Goal: Communication & Community: Answer question/provide support

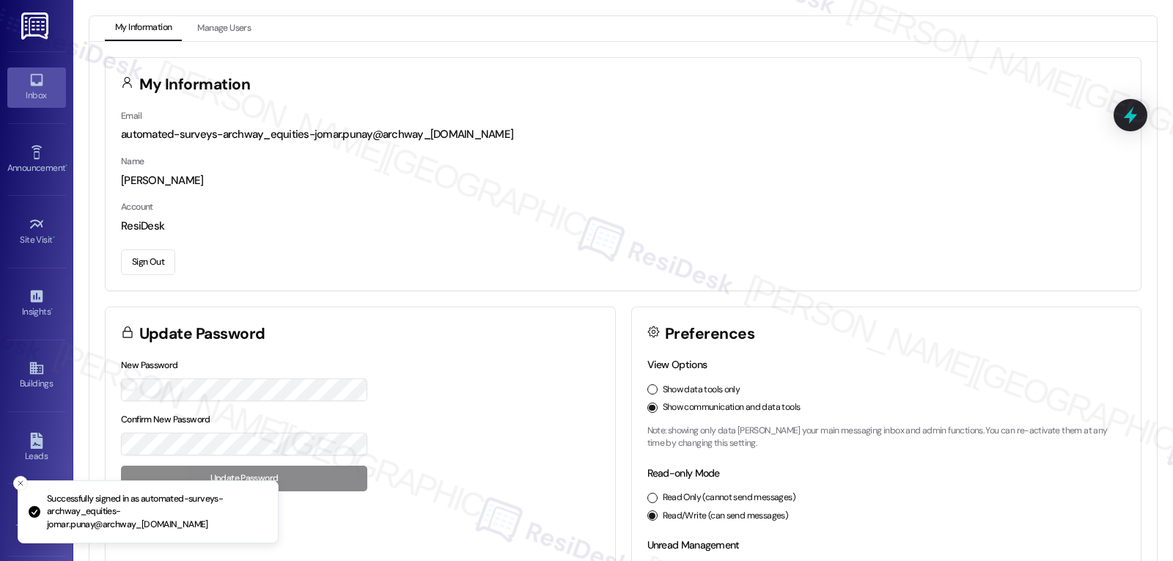
click at [29, 102] on div "Inbox" at bounding box center [36, 95] width 73 height 15
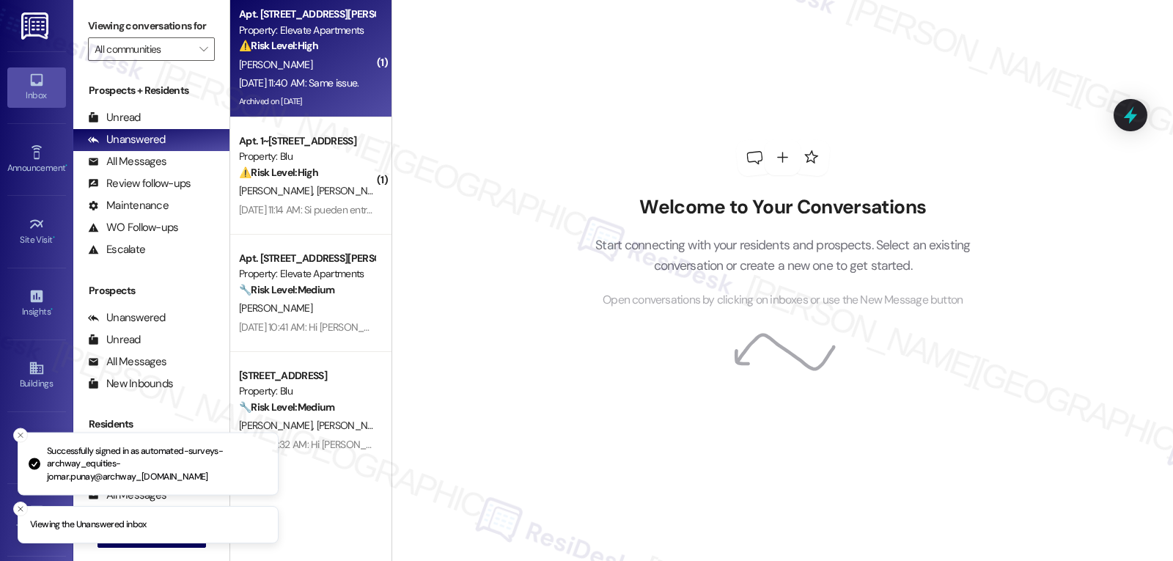
click at [341, 84] on div "[DATE] 11:40 AM: Same issue. [DATE] 11:40 AM: Same issue." at bounding box center [299, 82] width 120 height 13
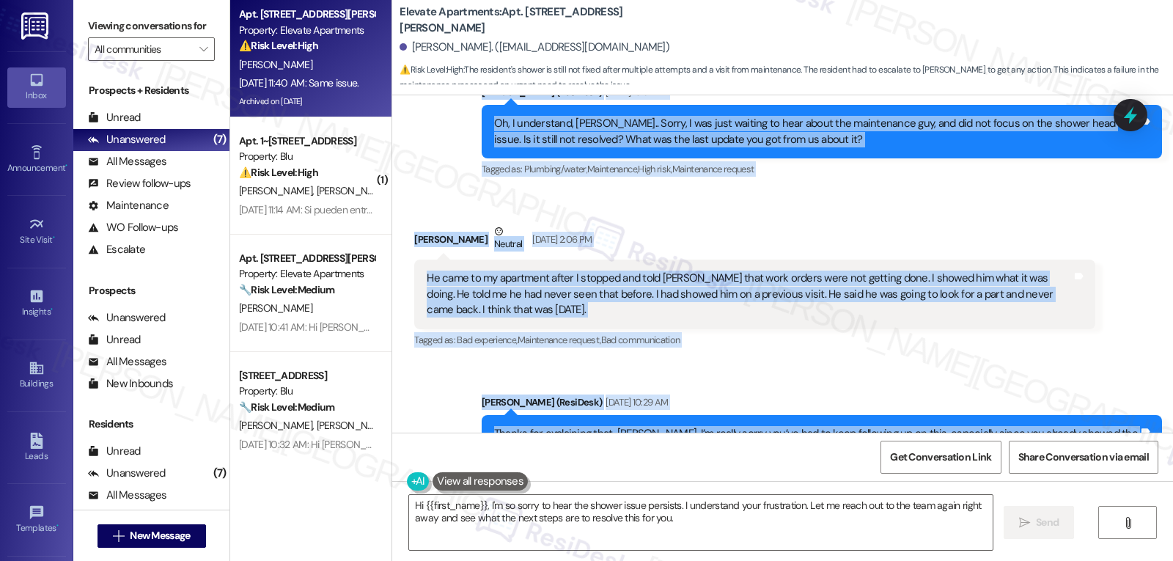
scroll to position [19898, 0]
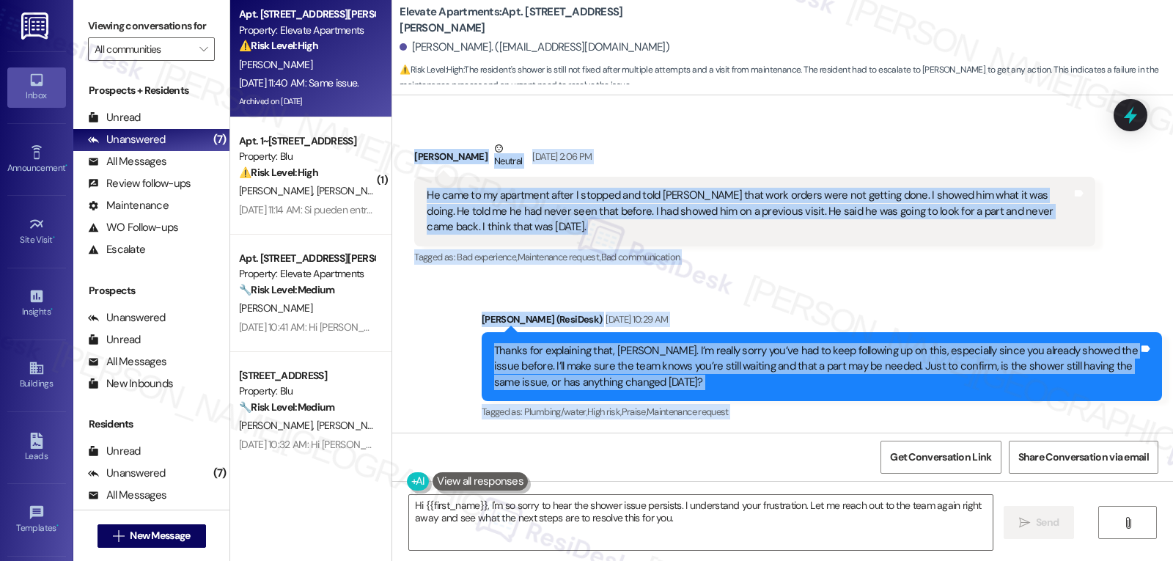
drag, startPoint x: 472, startPoint y: 191, endPoint x: 719, endPoint y: 359, distance: 299.2
click at [719, 359] on div "Lease started [DATE] 8:00 PM Review [PERSON_NAME] [DATE] 11:04 AM Love my apart…" at bounding box center [782, 263] width 781 height 337
click at [719, 434] on div "Received via SMS [PERSON_NAME] [DATE] 11:40 AM Same issue. Tags and notes Tagge…" at bounding box center [782, 496] width 781 height 124
drag, startPoint x: 464, startPoint y: 186, endPoint x: 701, endPoint y: 388, distance: 311.1
click at [701, 388] on div "Lease started [DATE] 8:00 PM Review [PERSON_NAME] [DATE] 11:04 AM Love my apart…" at bounding box center [782, 263] width 781 height 337
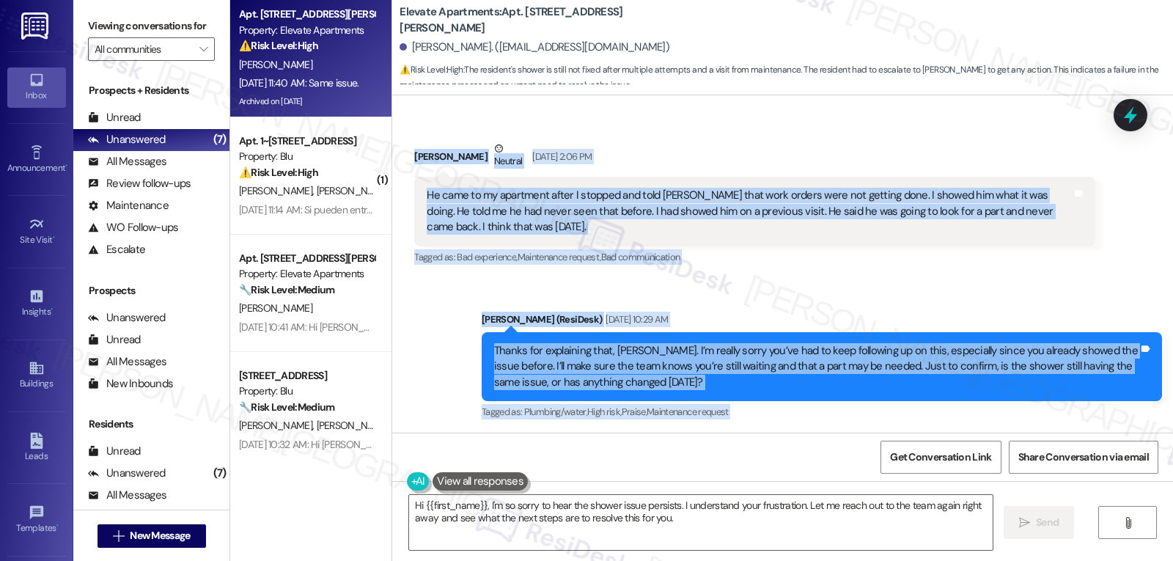
copy div "Lorem (IpsuMdol) Sit 85, 4092 am 13:52 CO Adipis eli seddoei temp, Incididu. U’…"
click at [709, 537] on textarea "Hi {{first_name}}, I'm so sorry to hear the shower issue persists. I understand…" at bounding box center [701, 522] width 584 height 55
drag, startPoint x: 471, startPoint y: 149, endPoint x: 534, endPoint y: 395, distance: 253.7
click at [534, 395] on div "Lease started [DATE] 8:00 PM Review [PERSON_NAME] [DATE] 11:04 AM Love my apart…" at bounding box center [782, 263] width 781 height 337
copy div "Loremips Dolorsita Consec Adi 65, 8637 el 34:12 SE Do Eiusmodt! I'u laboreet do…"
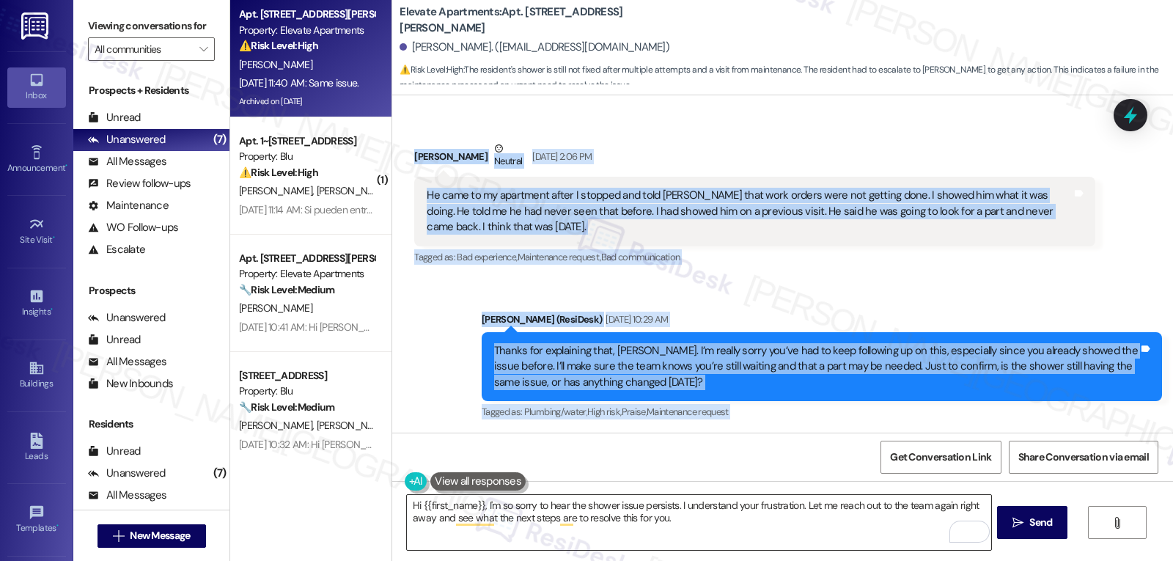
click at [728, 519] on textarea "Hi {{first_name}}, I'm so sorry to hear the shower issue persists. I understand…" at bounding box center [699, 522] width 584 height 55
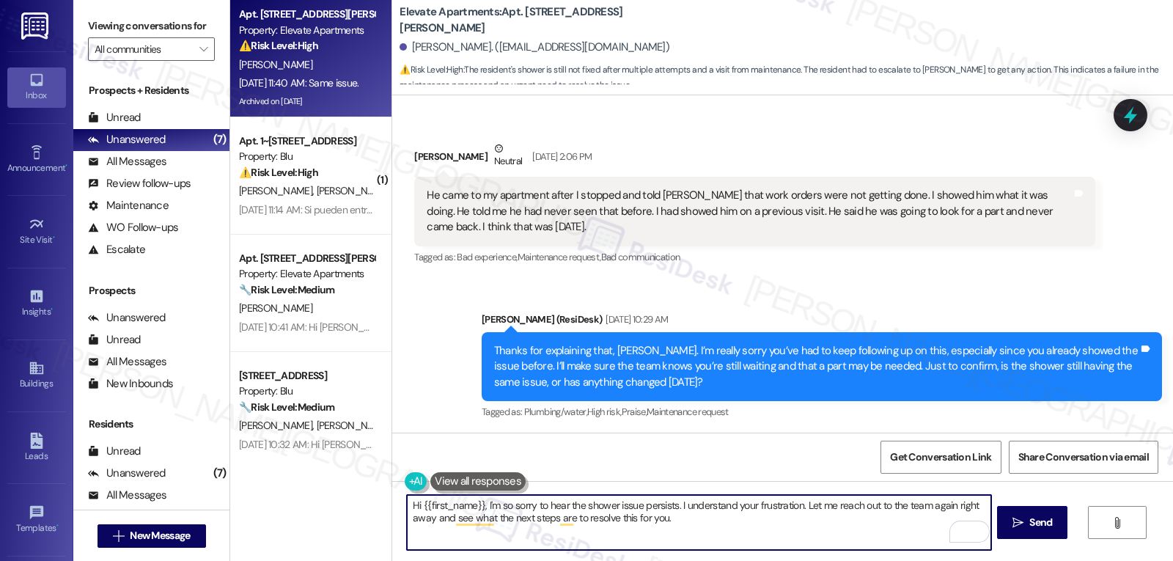
click at [677, 503] on textarea "Hi {{first_name}}, I'm so sorry to hear the shower issue persists. I understand…" at bounding box center [699, 522] width 584 height 55
click at [780, 526] on textarea "Hi {{first_name}}, I'm so sorry to hear the shower issue persists. I know it's …" at bounding box center [699, 522] width 584 height 55
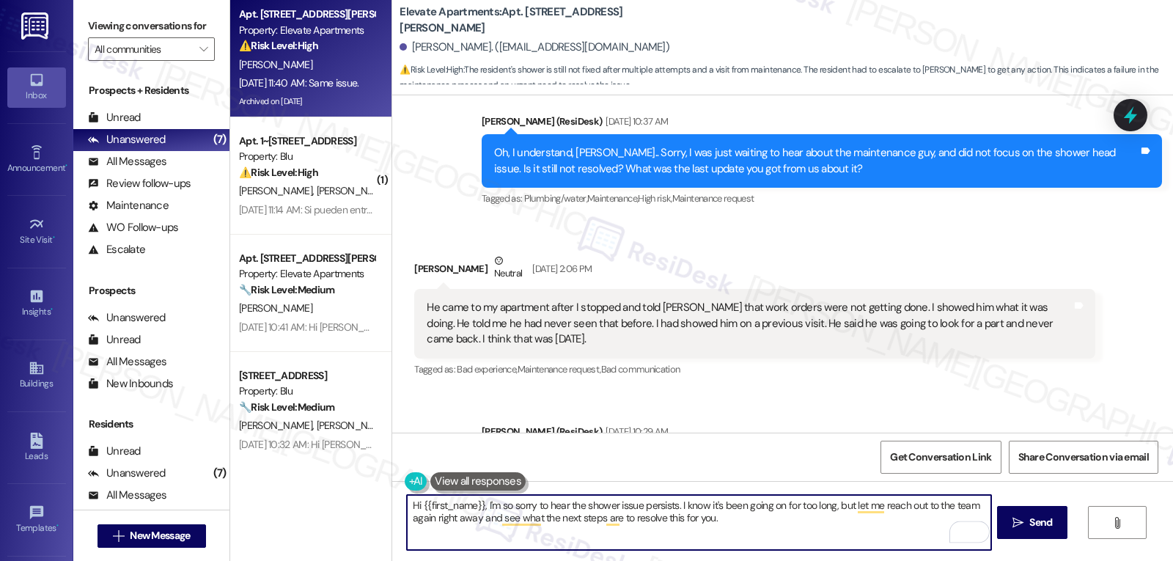
scroll to position [19751, 0]
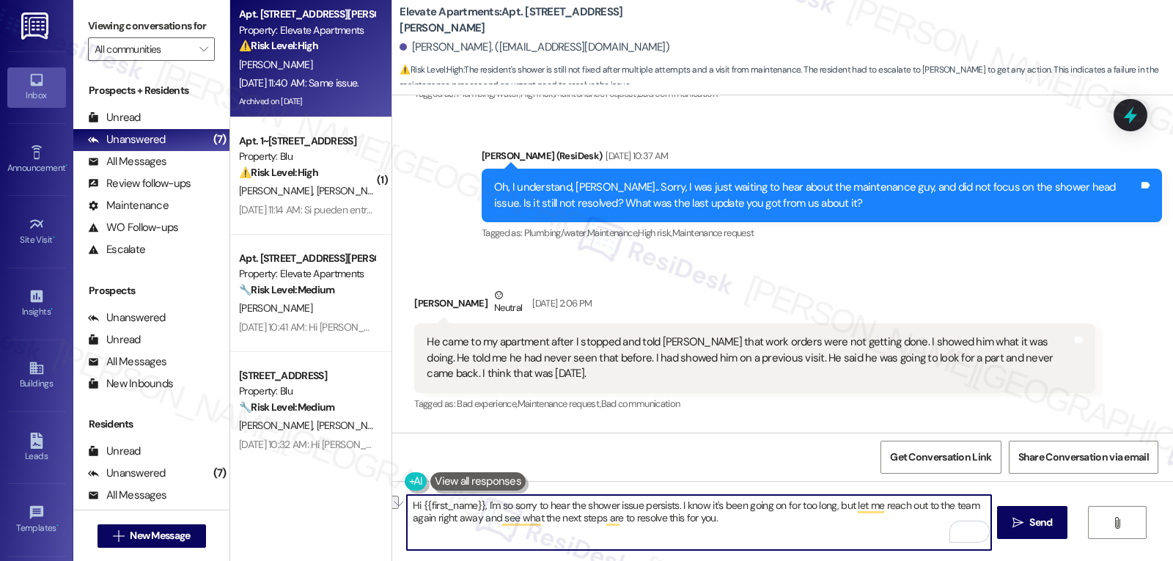
drag, startPoint x: 430, startPoint y: 519, endPoint x: 474, endPoint y: 527, distance: 44.6
click at [474, 527] on textarea "Hi {{first_name}}, I'm so sorry to hear the shower issue persists. I know it's …" at bounding box center [699, 522] width 584 height 55
click at [791, 525] on textarea "Hi {{first_name}}, I'm so sorry to hear the shower issue persists. I know it's …" at bounding box center [699, 522] width 584 height 55
click at [826, 536] on textarea "Hi {{first_name}}, I'm so sorry to hear the shower issue persists. I know it's …" at bounding box center [699, 522] width 584 height 55
type textarea "Hi {{first_name}}, I'm so sorry to hear the shower issue persists. I know it's …"
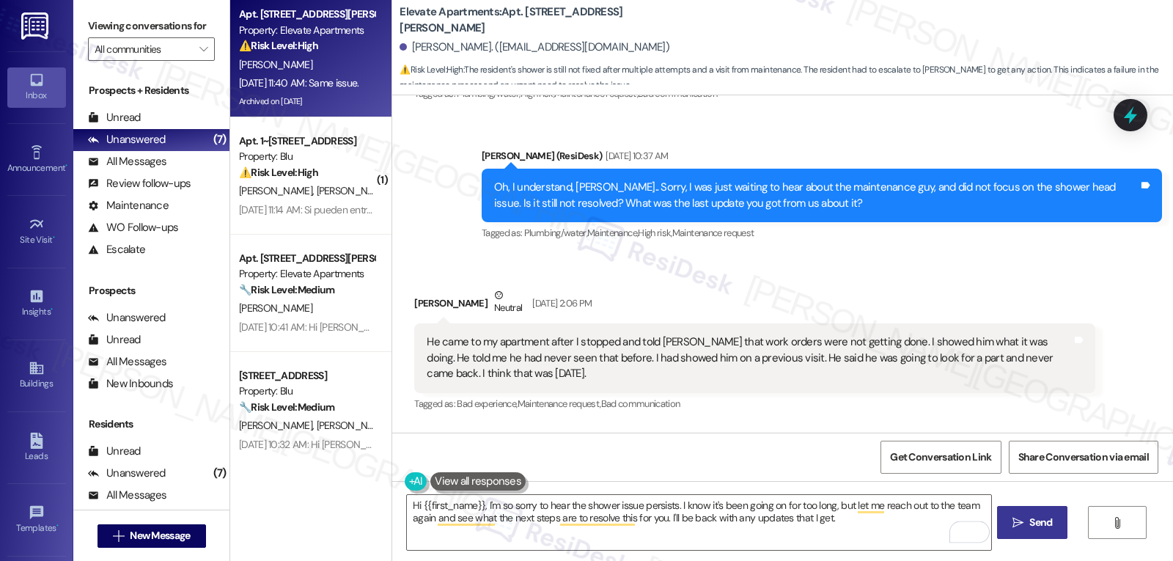
click at [1020, 522] on icon "" at bounding box center [1018, 523] width 11 height 12
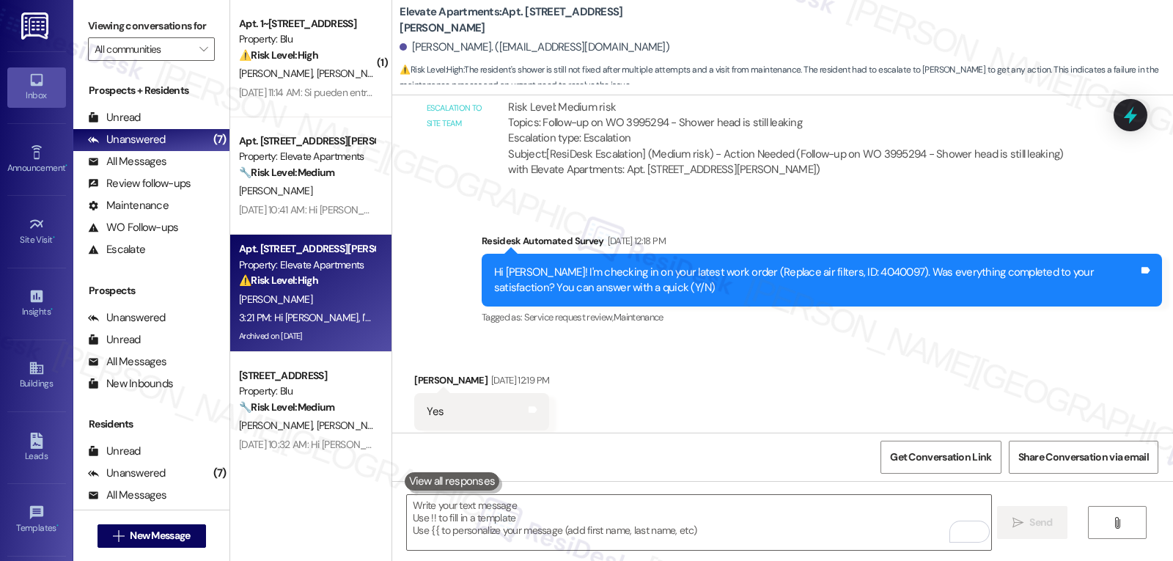
scroll to position [18577, 0]
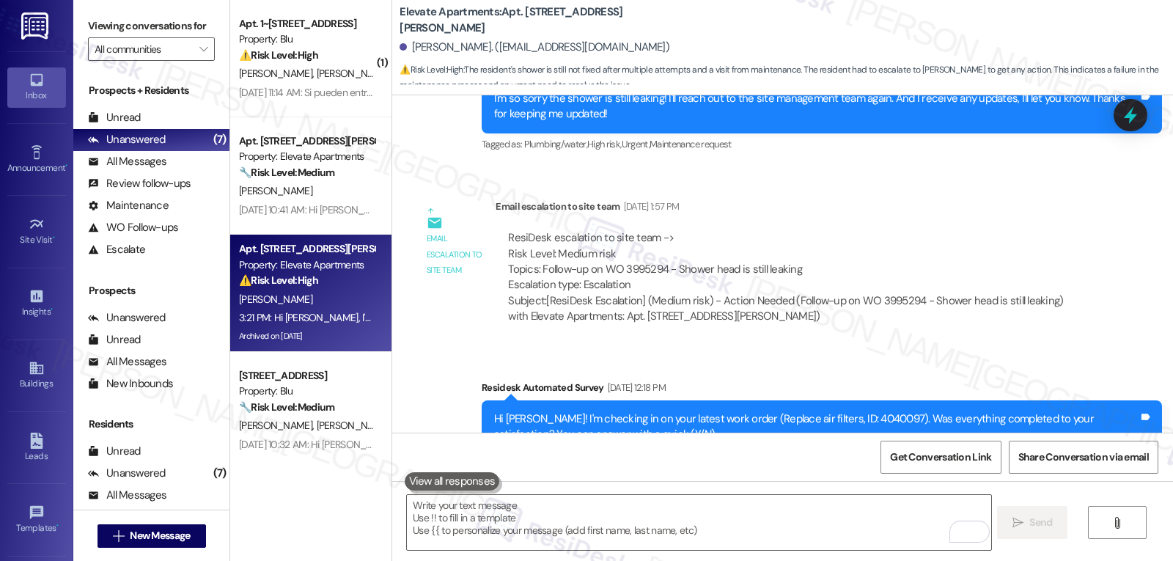
click at [885, 293] on div "Subject: [ResiDesk Escalation] (Medium risk) - Action Needed (Follow-up on WO 3…" at bounding box center [795, 309] width 574 height 32
copy div "3995294"
click at [1129, 122] on icon at bounding box center [1130, 115] width 25 height 25
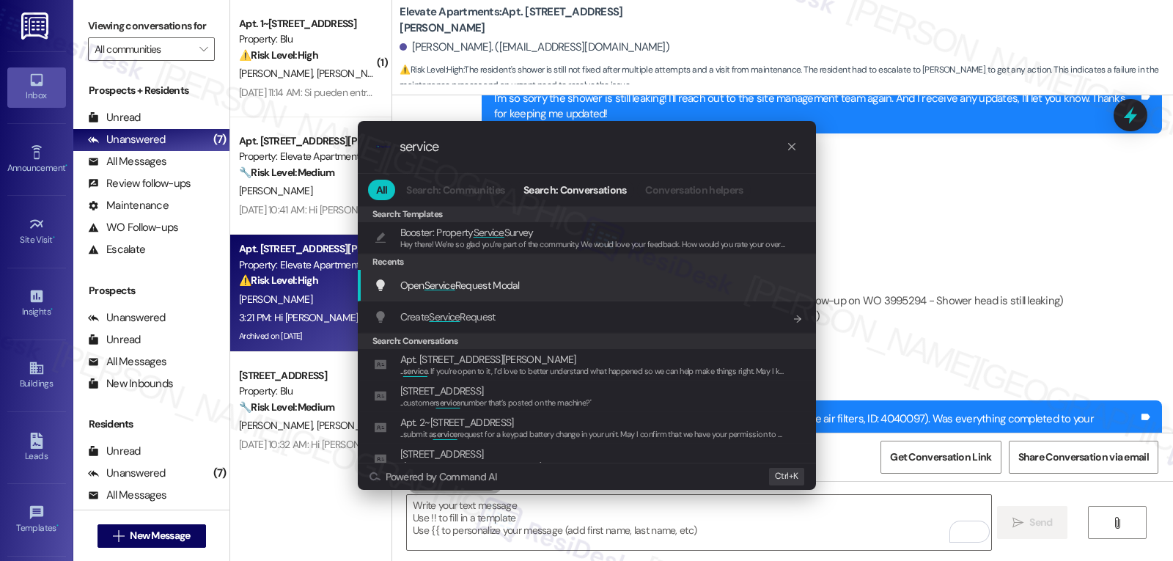
click at [507, 296] on div "Open Service Request Modal Add shortcut" at bounding box center [587, 286] width 458 height 32
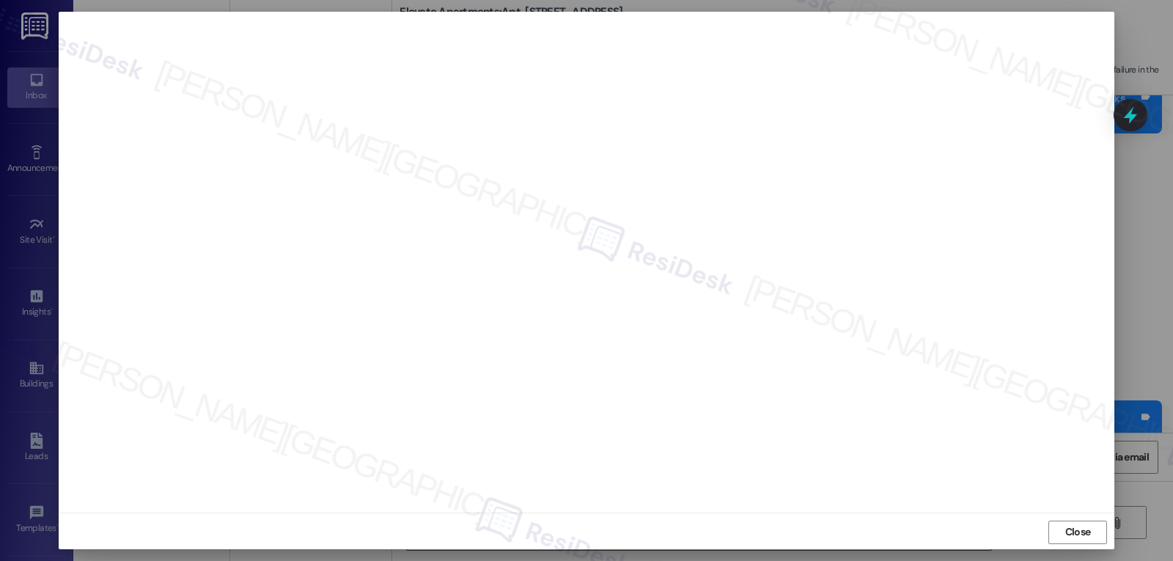
scroll to position [7, 0]
click at [1090, 532] on span "Close" at bounding box center [1079, 529] width 32 height 15
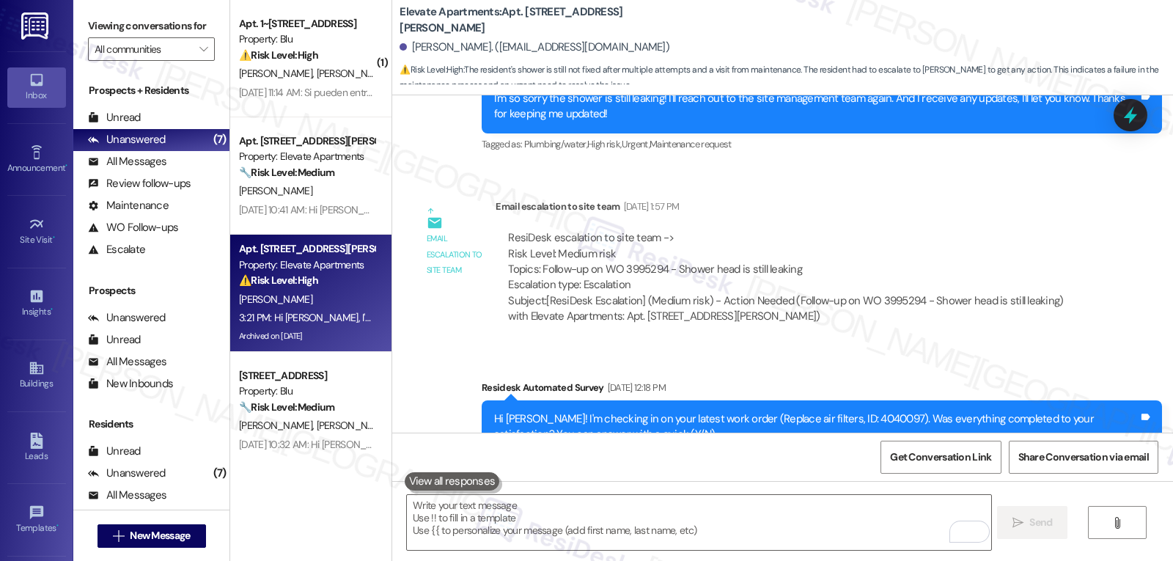
click at [836, 411] on div "Hi [PERSON_NAME]! I'm checking in on your latest work order (Replace air filter…" at bounding box center [816, 427] width 645 height 32
click at [835, 411] on div "Hi [PERSON_NAME]! I'm checking in on your latest work order (Replace air filter…" at bounding box center [816, 427] width 645 height 32
copy div "4040097"
click at [849, 293] on div "Subject: [ResiDesk Escalation] (Medium risk) - Action Needed (Follow-up on WO 3…" at bounding box center [795, 309] width 574 height 32
drag, startPoint x: 783, startPoint y: 202, endPoint x: 1039, endPoint y: 209, distance: 256.0
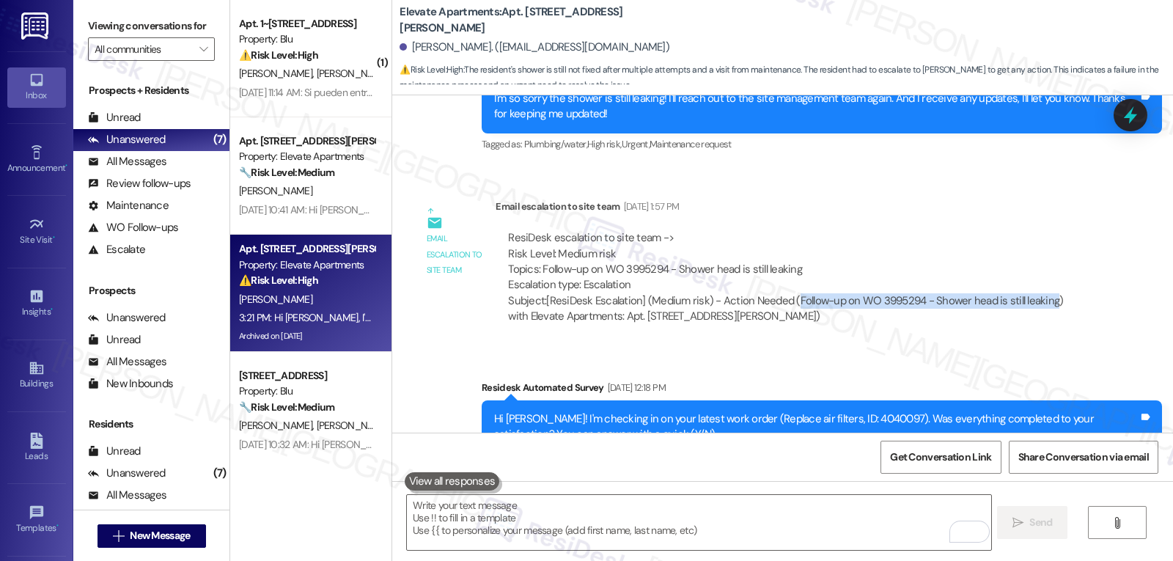
click at [1039, 293] on div "Subject: [ResiDesk Escalation] (Medium risk) - Action Needed (Follow-up on WO 3…" at bounding box center [795, 309] width 574 height 32
copy div "Follow-up on WO 3995294 - Shower head is still leaking"
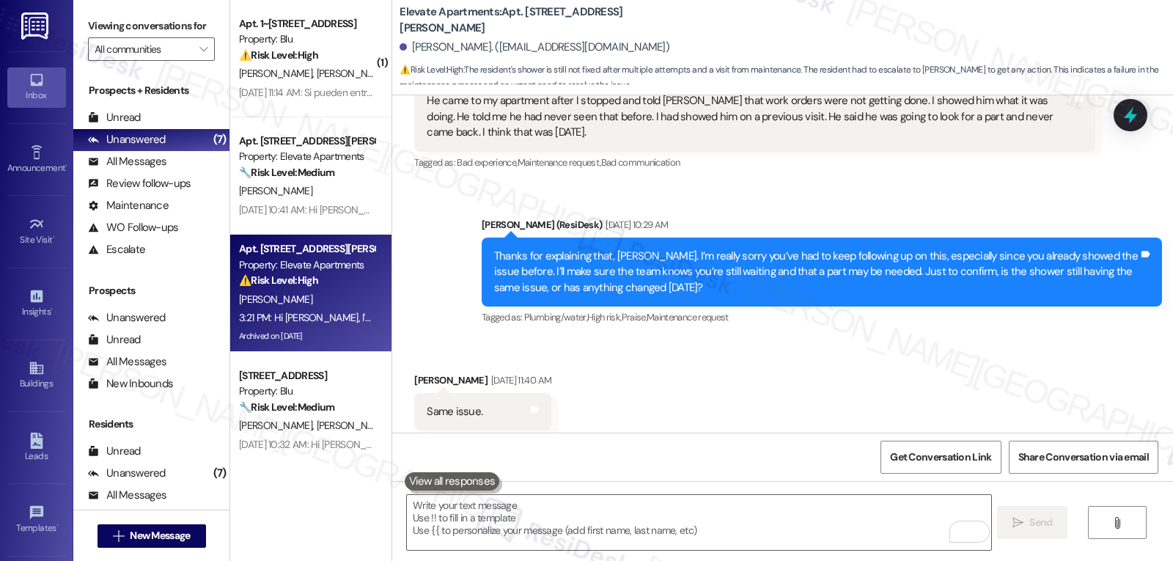
scroll to position [20016, 0]
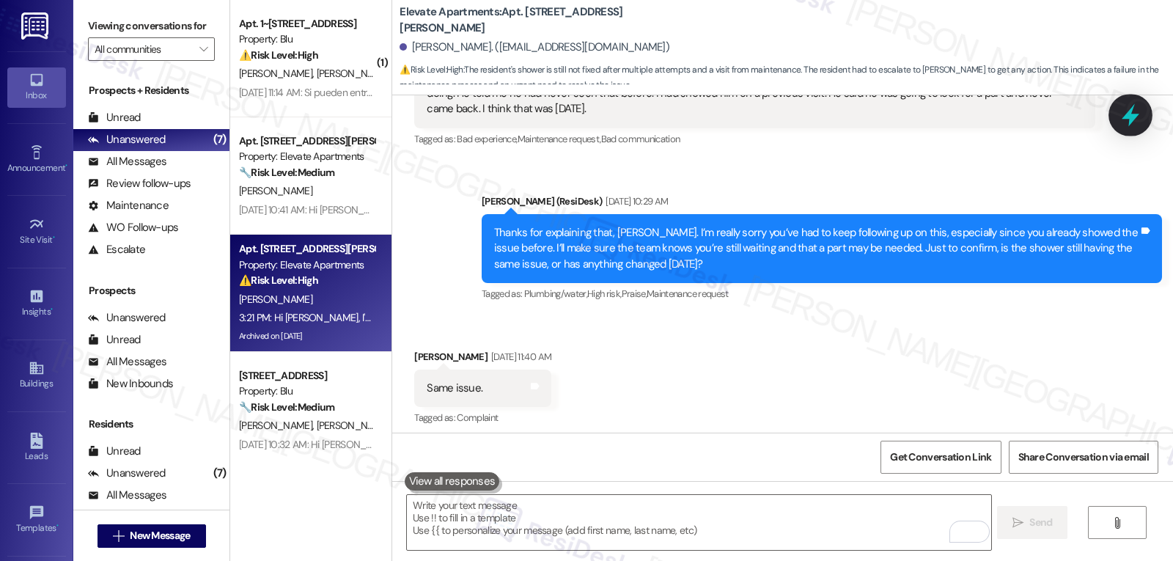
click at [1134, 114] on icon at bounding box center [1130, 115] width 25 height 25
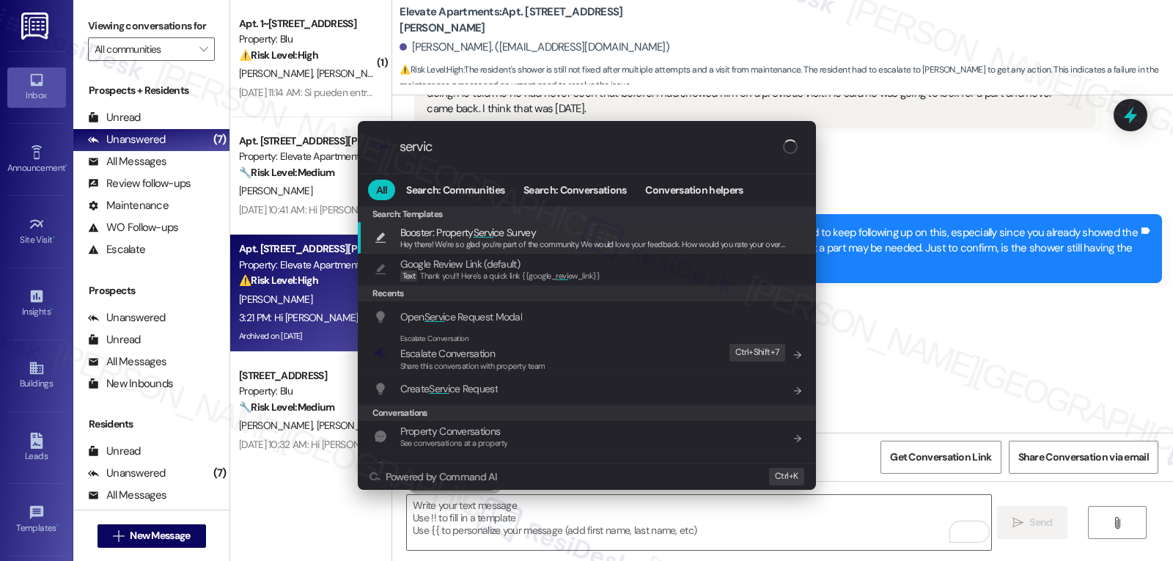
type input "service"
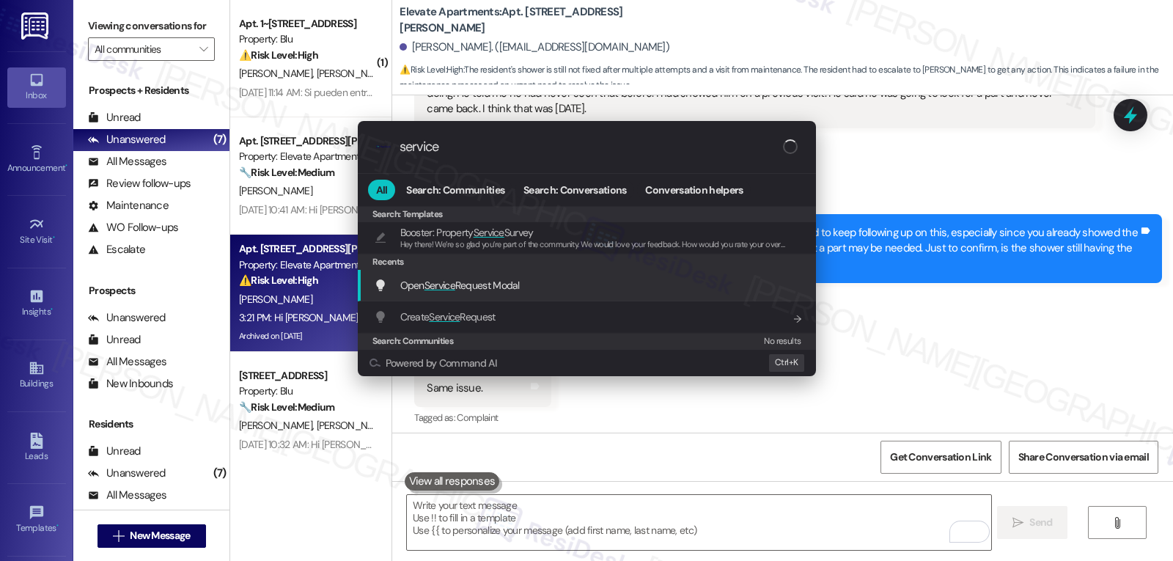
click at [473, 296] on div "Open Service Request Modal Add shortcut" at bounding box center [587, 286] width 458 height 32
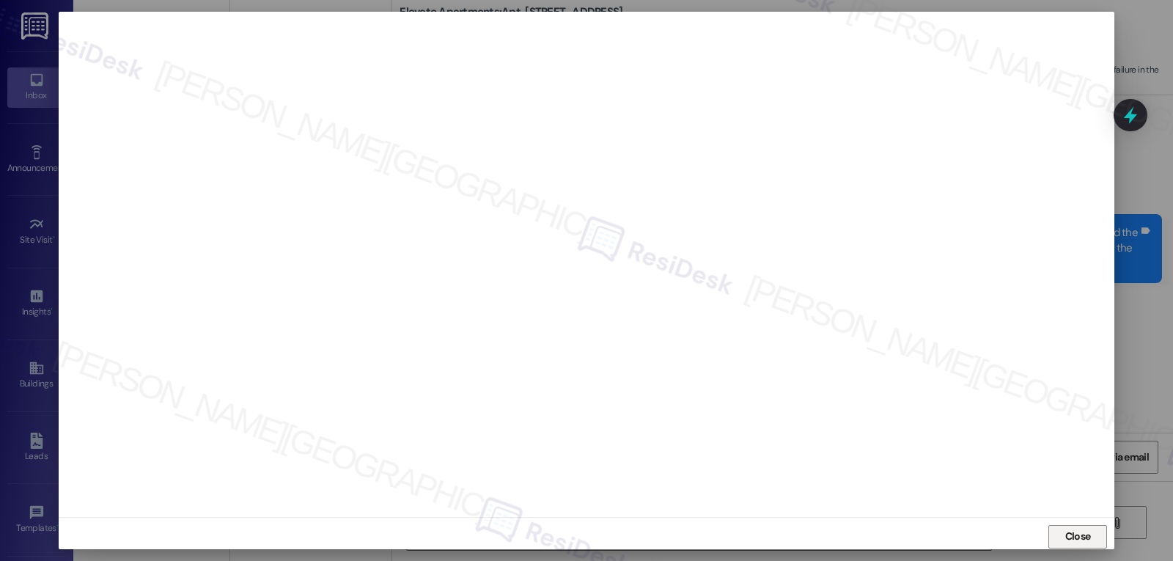
click at [1090, 538] on span "Close" at bounding box center [1079, 536] width 32 height 15
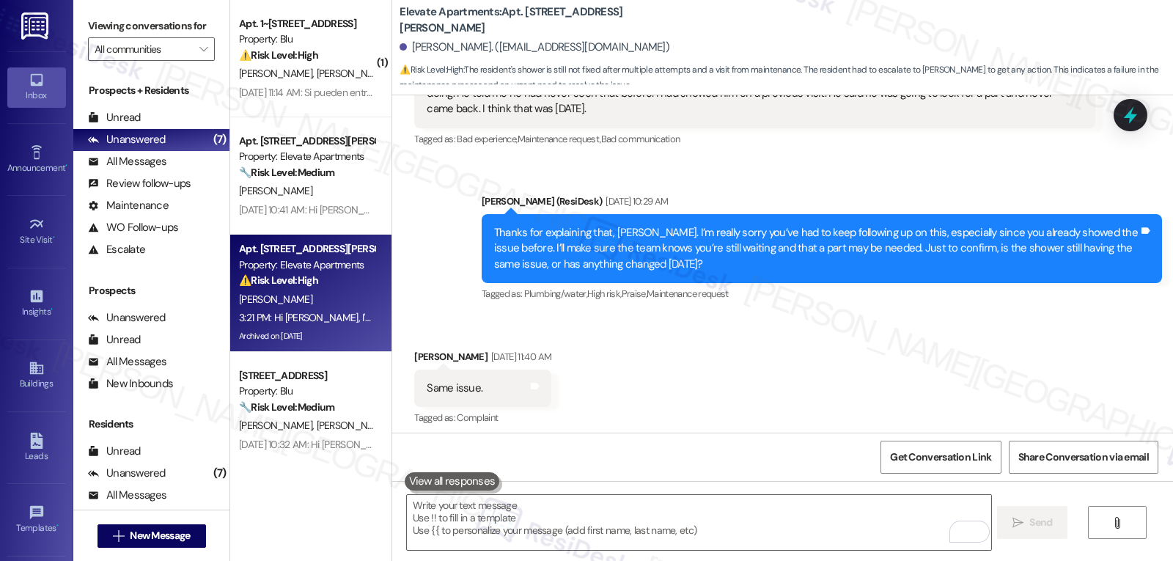
click at [417, 349] on div "[PERSON_NAME] [DATE] 11:40 AM" at bounding box center [482, 359] width 137 height 21
copy div "[PERSON_NAME]"
click at [581, 532] on textarea "To enrich screen reader interactions, please activate Accessibility in Grammarl…" at bounding box center [699, 522] width 584 height 55
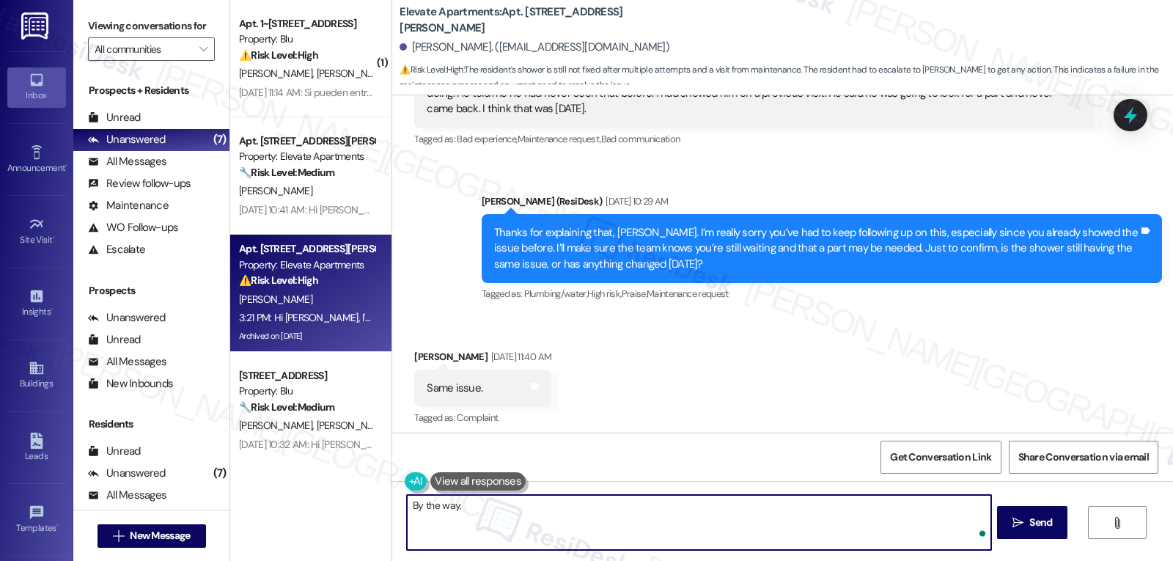
paste textarea "[PERSON_NAME]"
type textarea "By the way, [PERSON_NAME], may I confirm that we still have your permission to …"
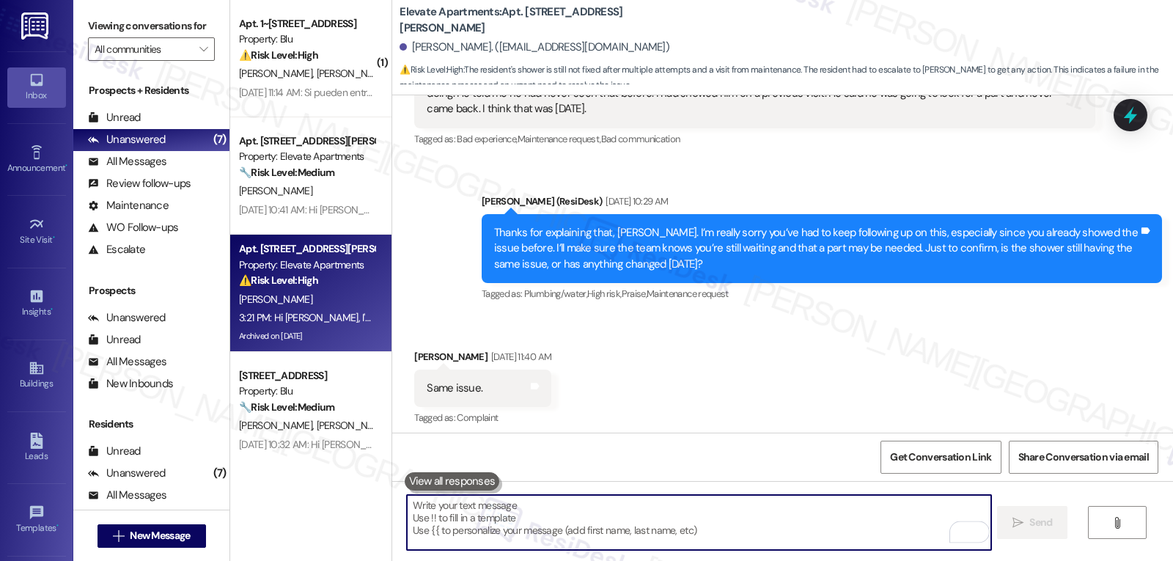
scroll to position [19897, 0]
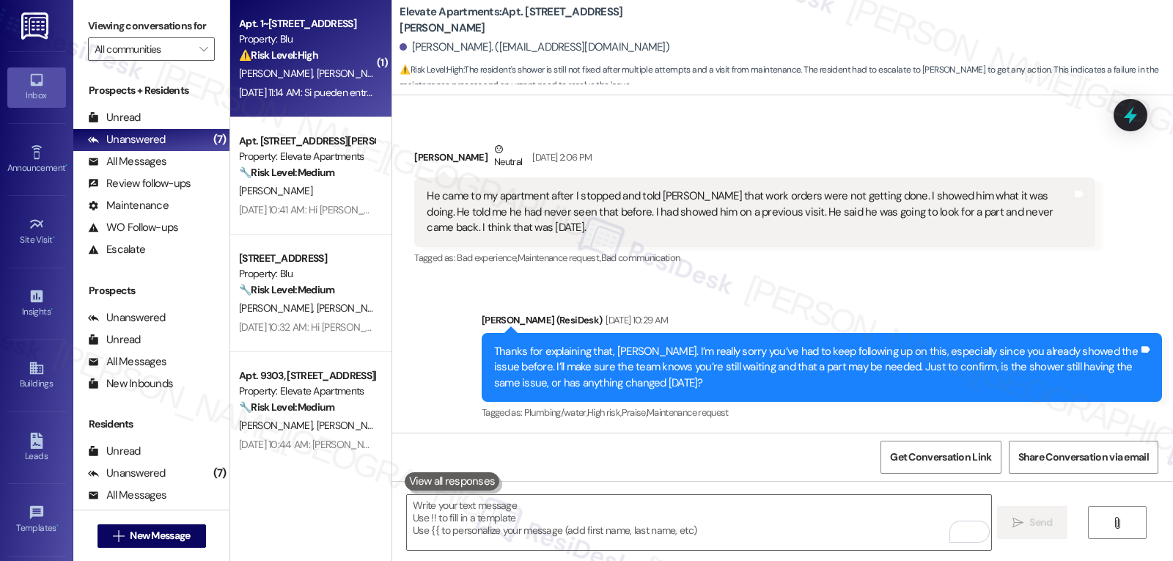
click at [339, 44] on div "Property: Blu" at bounding box center [307, 39] width 136 height 15
type textarea "Fetching suggested responses. Please feel free to read through the conversation…"
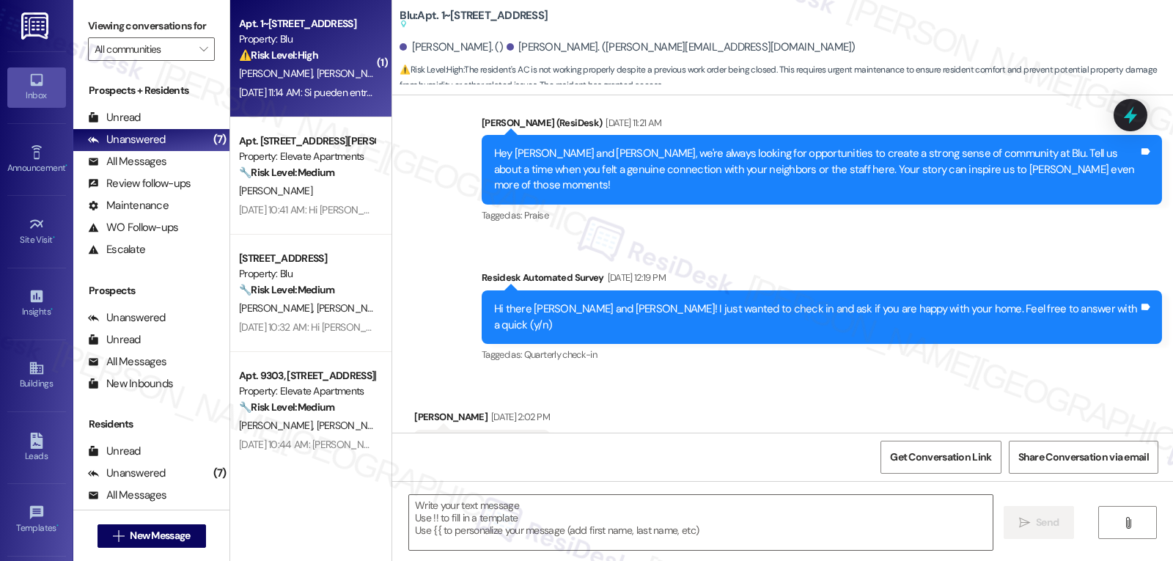
type textarea "Fetching suggested responses. Please feel free to read through the conversation…"
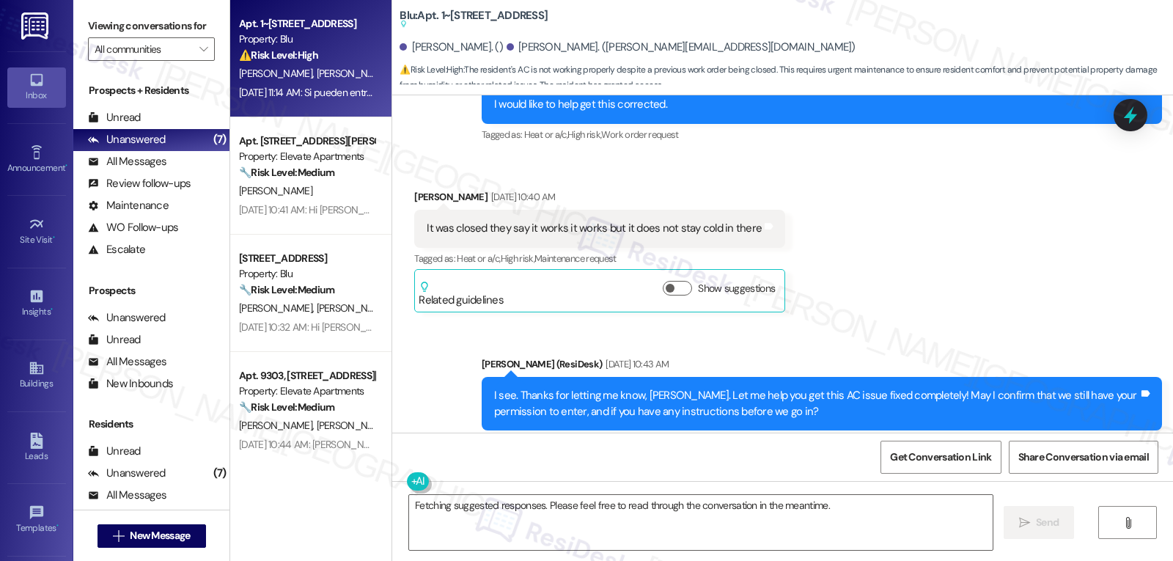
scroll to position [3756, 0]
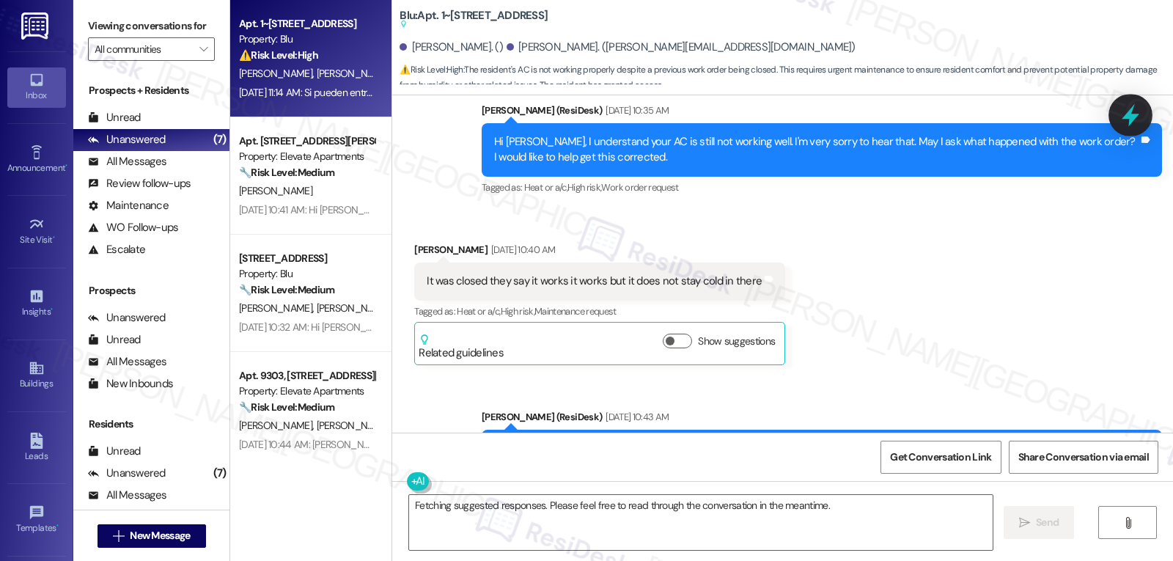
click at [1141, 114] on icon at bounding box center [1130, 115] width 25 height 25
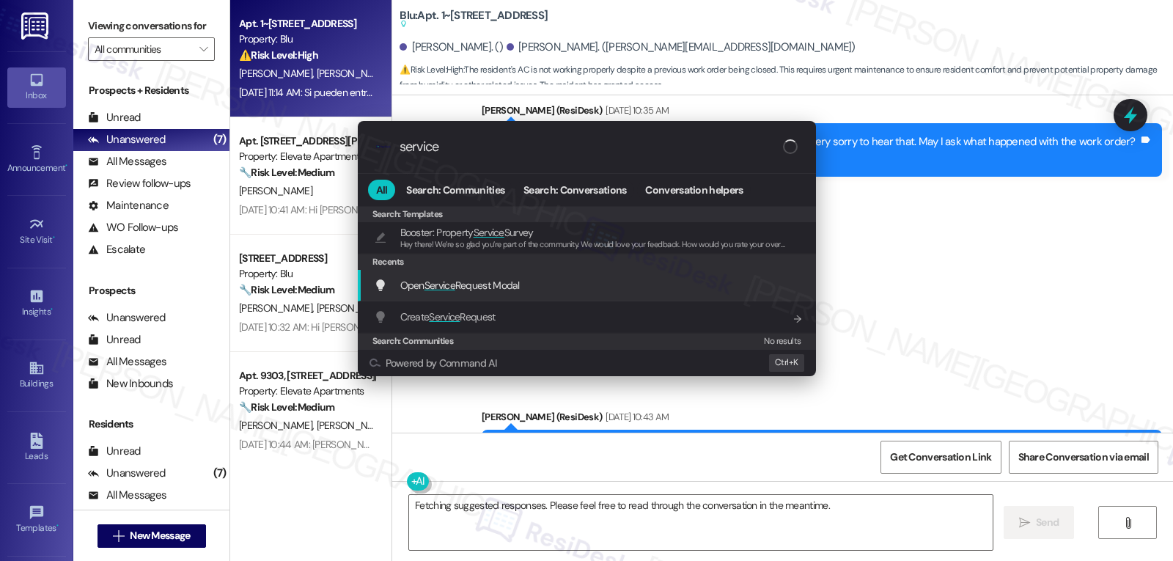
click at [516, 285] on span "Open Service Request Modal" at bounding box center [460, 285] width 120 height 13
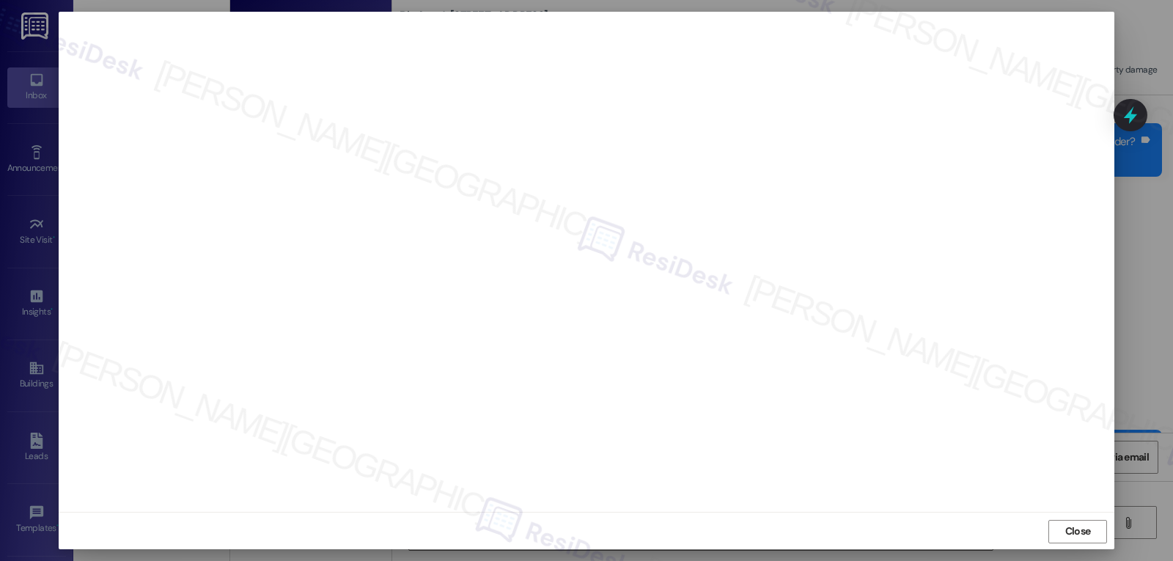
scroll to position [7, 0]
click at [1083, 533] on span "Close" at bounding box center [1079, 529] width 26 height 15
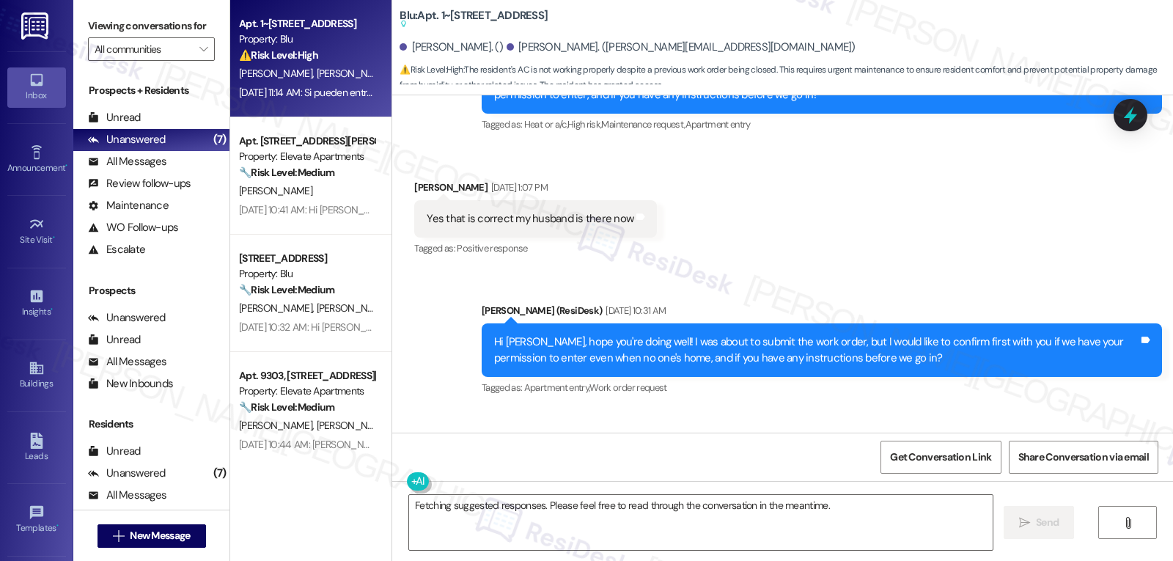
scroll to position [4196, 0]
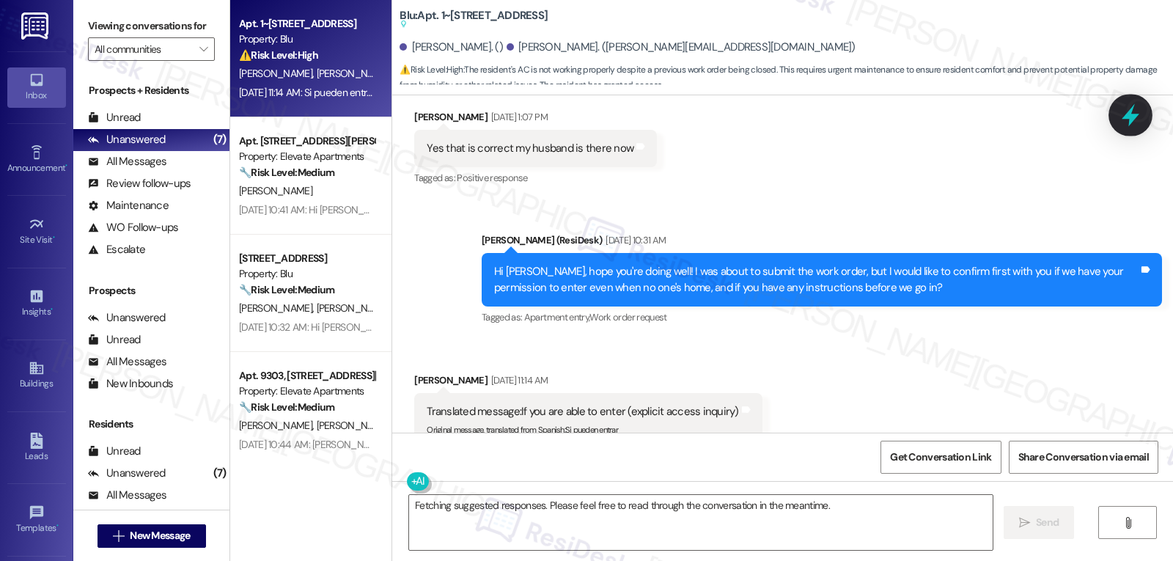
click at [1142, 108] on icon at bounding box center [1130, 115] width 25 height 25
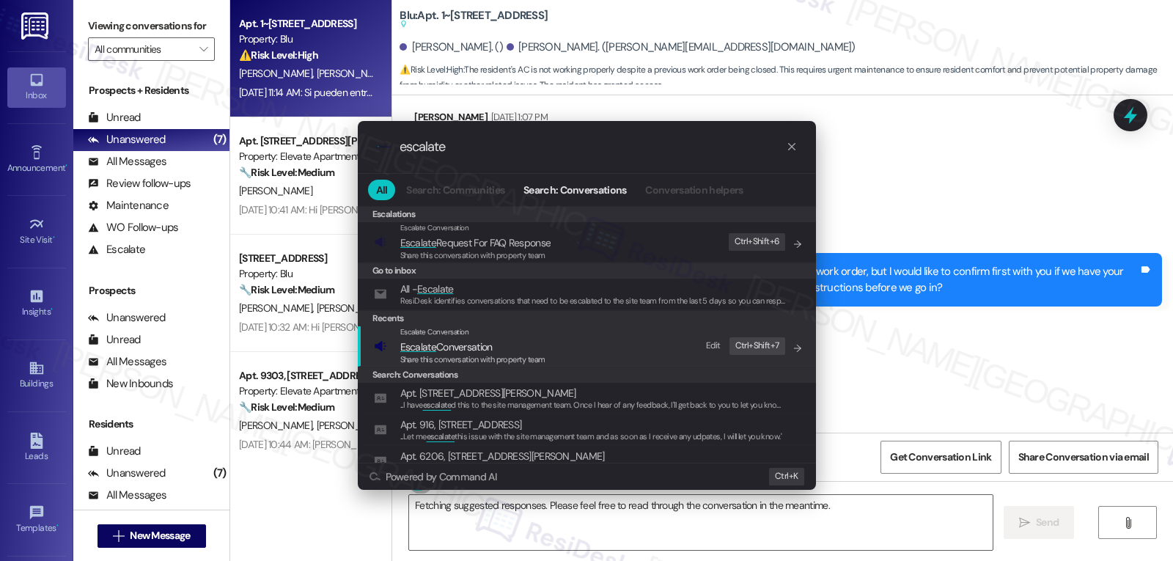
type input "escalate"
click at [439, 359] on span "Share this conversation with property team" at bounding box center [472, 359] width 145 height 10
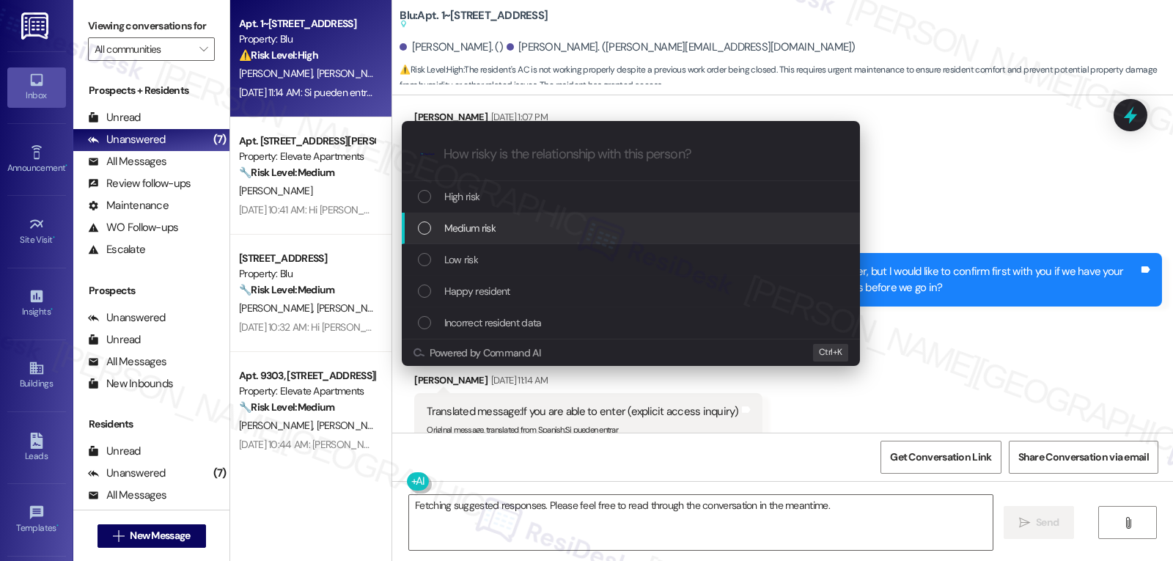
click at [481, 226] on span "Medium risk" at bounding box center [469, 228] width 51 height 16
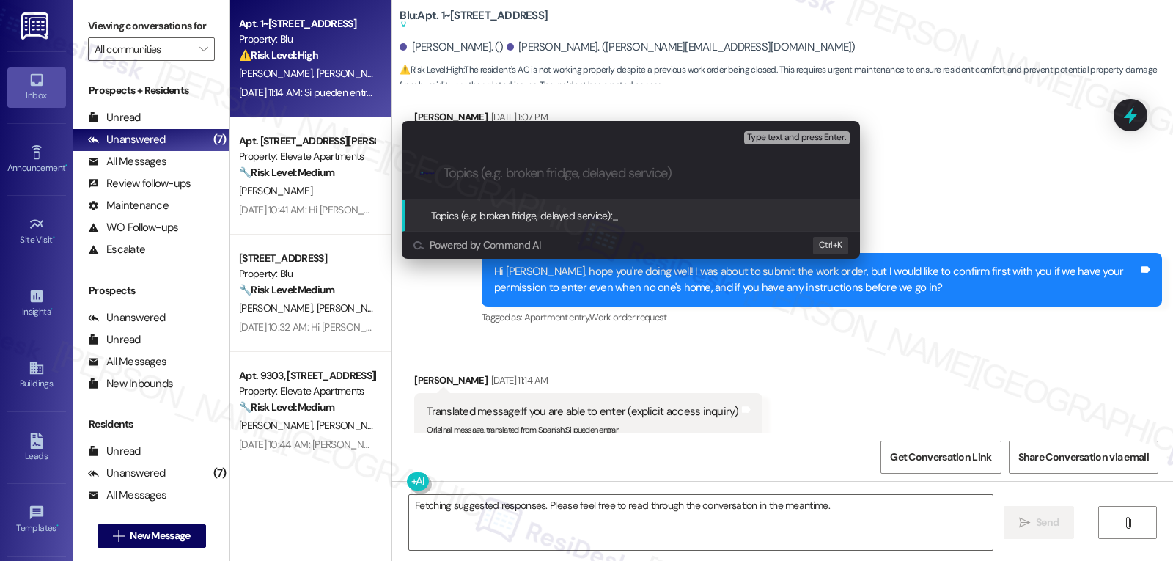
paste input "4049164"
type input "Follow-up on WO 4049164 - AC work order"
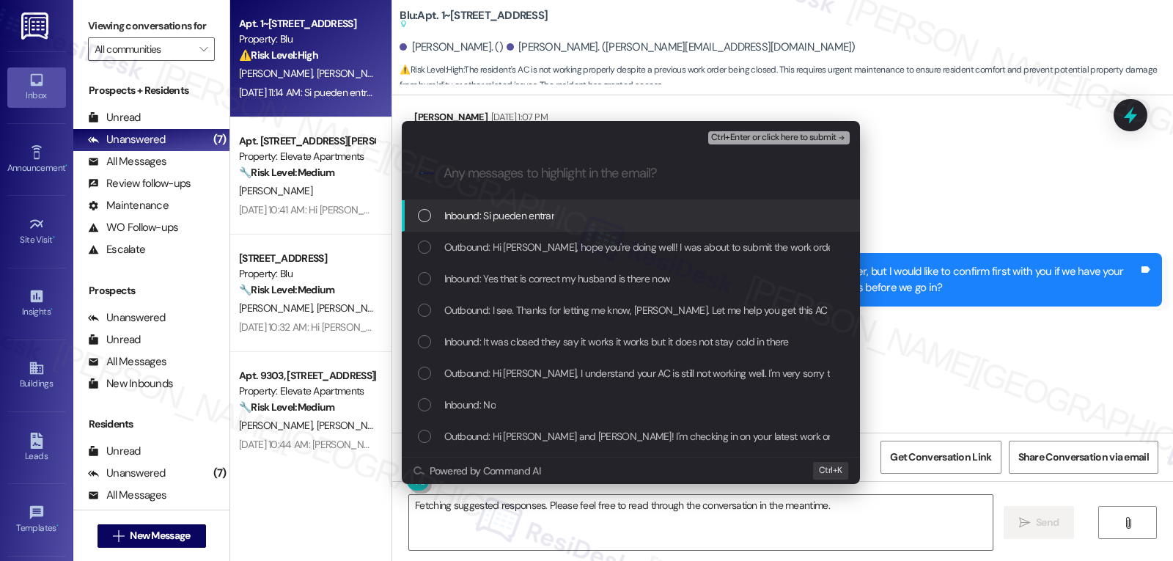
click at [464, 215] on span "Inbound: Si pueden entrar" at bounding box center [499, 216] width 111 height 16
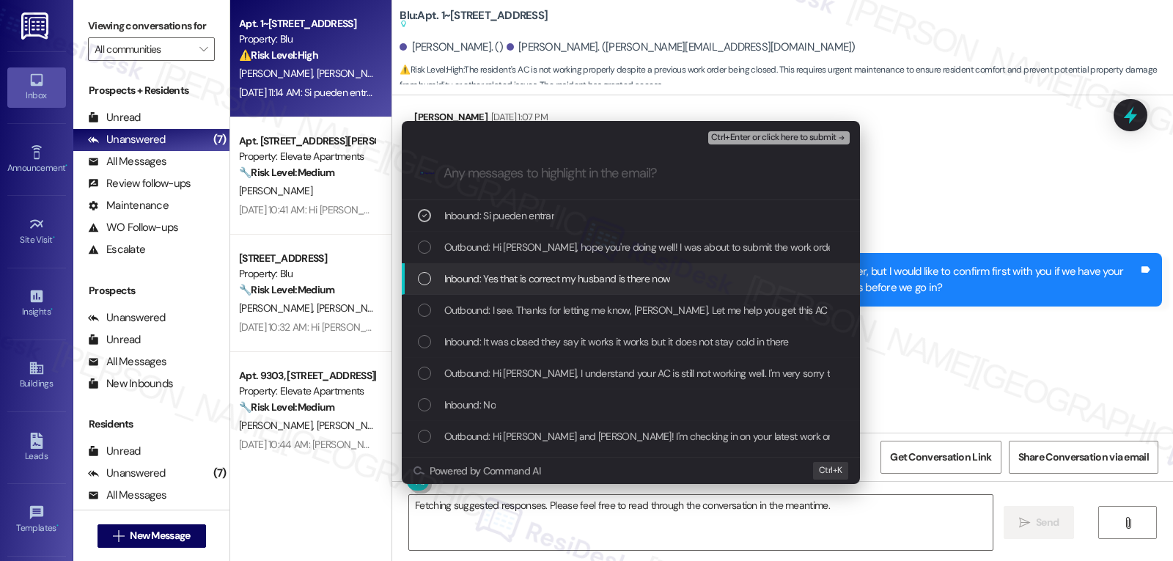
click at [426, 289] on div "Inbound: Yes that is correct my husband is there now" at bounding box center [631, 279] width 458 height 32
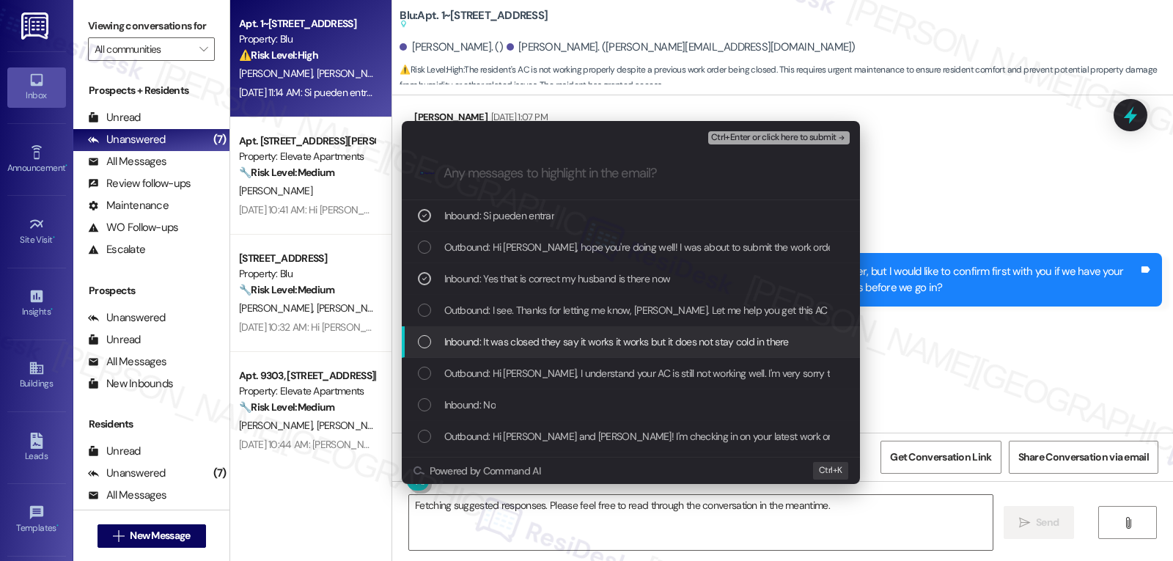
click at [418, 350] on div "Inbound: It was closed they say it works it works but it does not stay cold in …" at bounding box center [632, 342] width 429 height 16
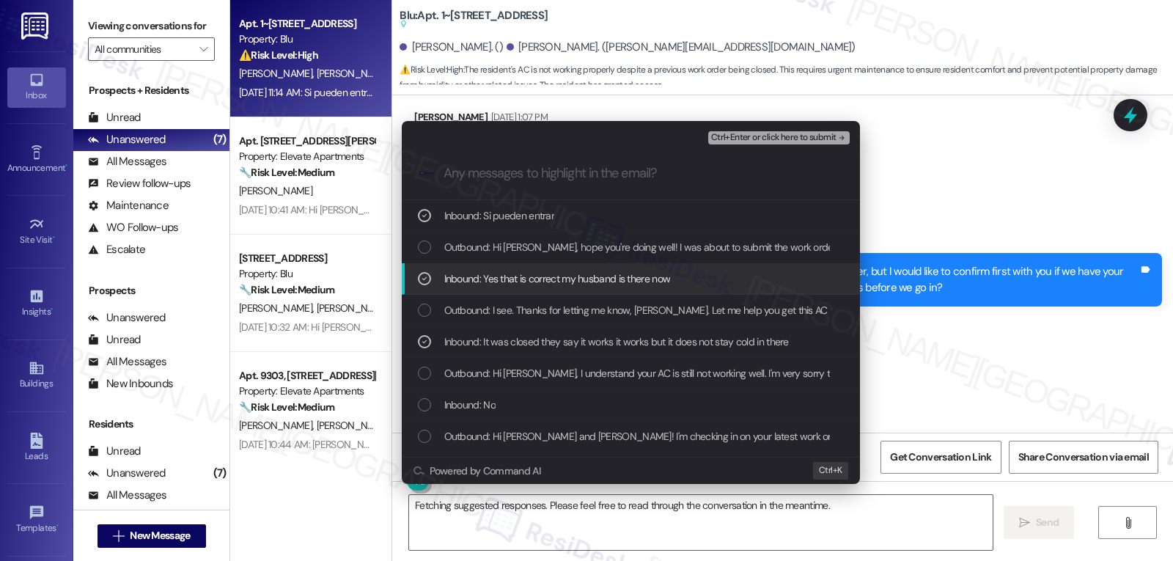
click at [820, 144] on button "Ctrl+Enter or click here to submit" at bounding box center [779, 137] width 142 height 13
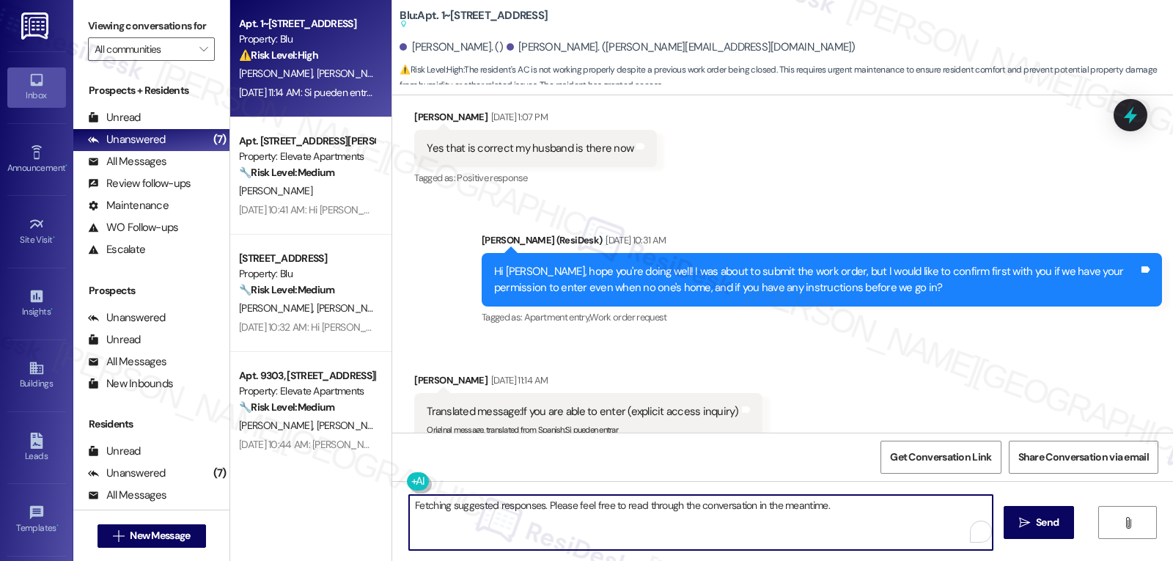
click at [489, 518] on textarea "Fetching suggested responses. Please feel free to read through the conversation…" at bounding box center [701, 522] width 584 height 55
click at [783, 517] on textarea "Thank you, [PERSON_NAME]. I have followed up on the work order with the site ma…" at bounding box center [699, 522] width 584 height 55
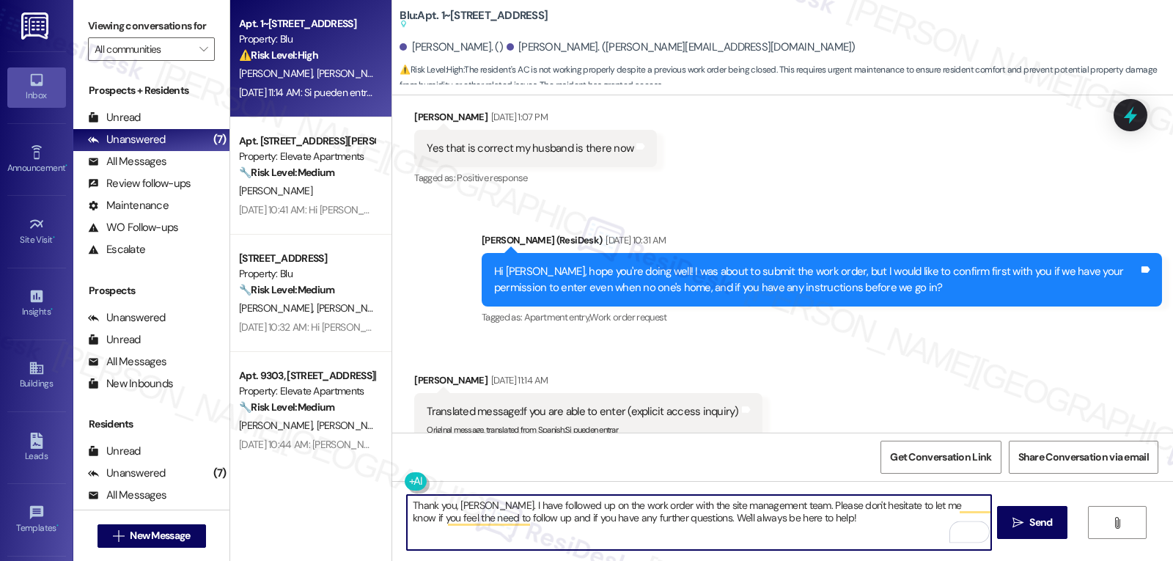
click at [815, 525] on textarea "Thank you, [PERSON_NAME]. I have followed up on the work order with the site ma…" at bounding box center [699, 522] width 584 height 55
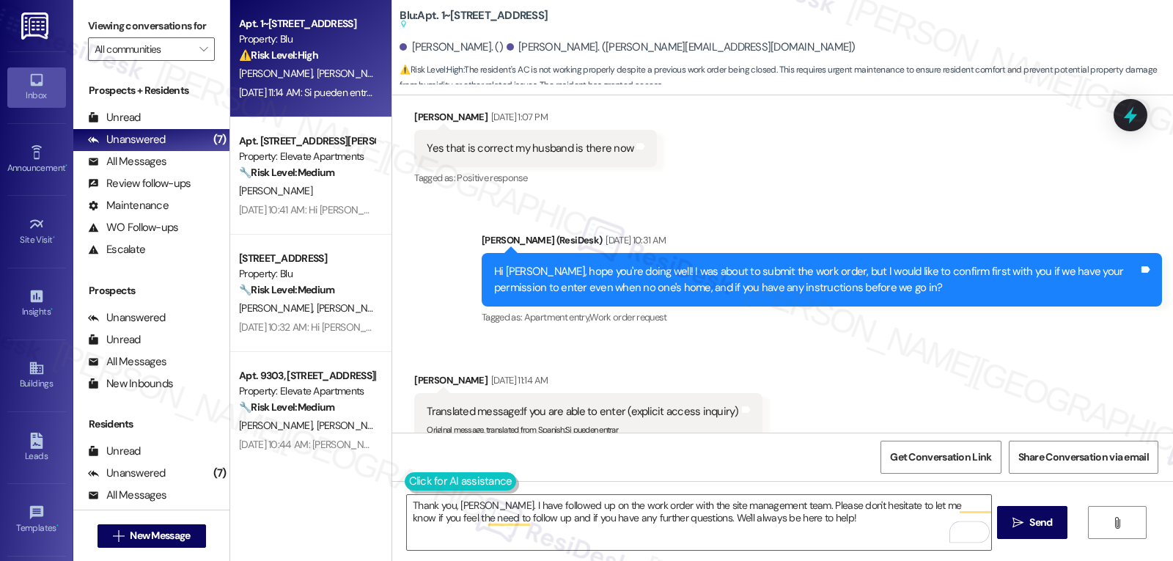
click at [405, 480] on button at bounding box center [461, 481] width 112 height 18
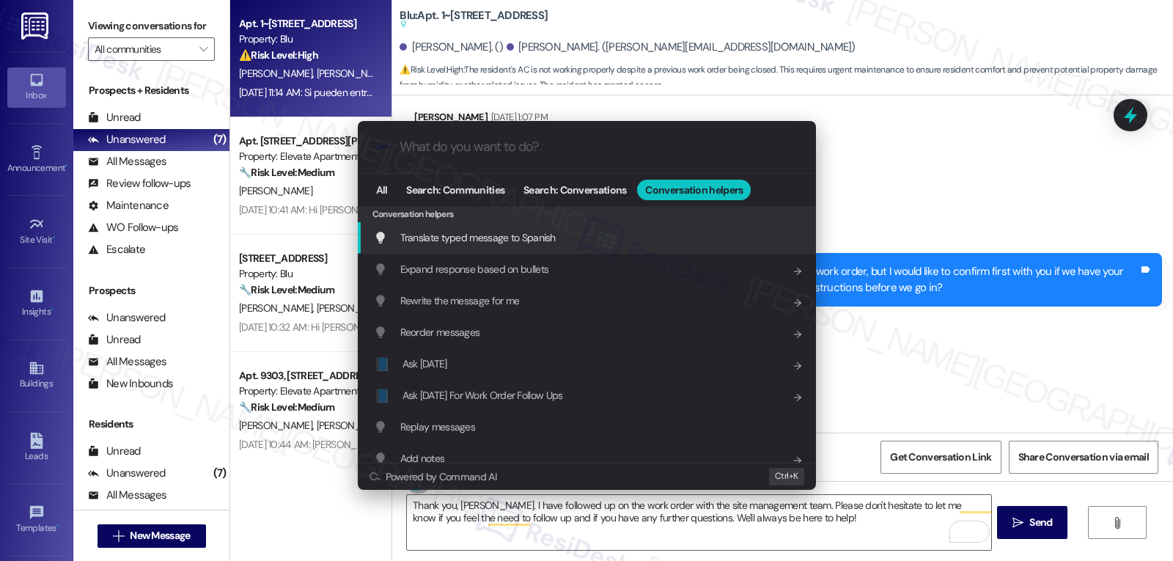
click at [480, 239] on span "Translate typed message to Spanish" at bounding box center [477, 237] width 155 height 13
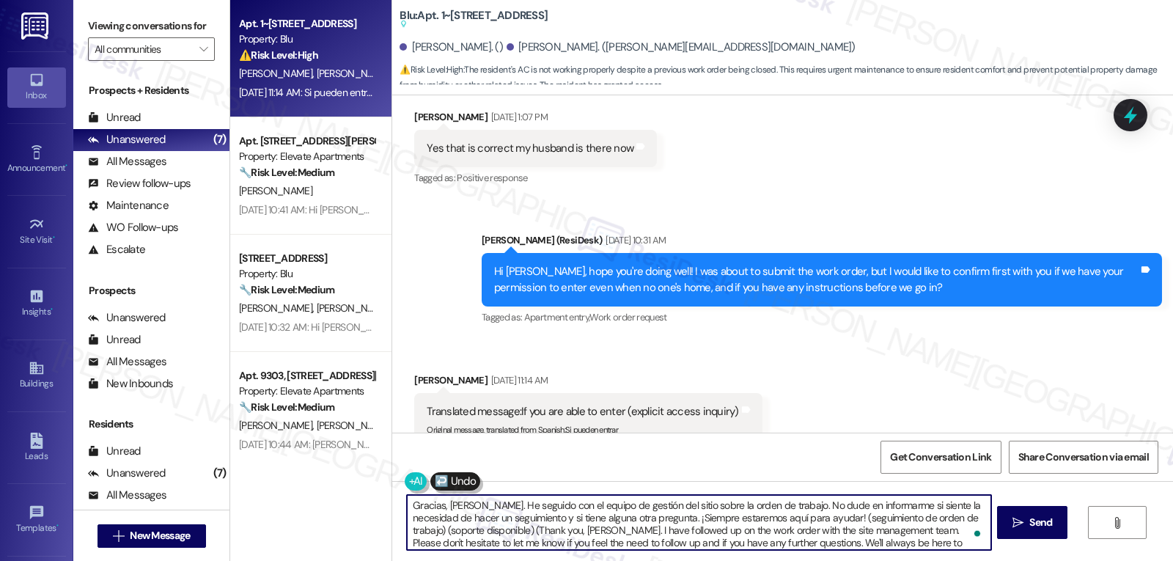
scroll to position [4, 0]
drag, startPoint x: 793, startPoint y: 519, endPoint x: 1173, endPoint y: 596, distance: 387.5
click at [1173, 560] on html "Inbox Go to Inbox Announcement • Send A Text Announcement Site Visit • Go to Si…" at bounding box center [586, 280] width 1173 height 561
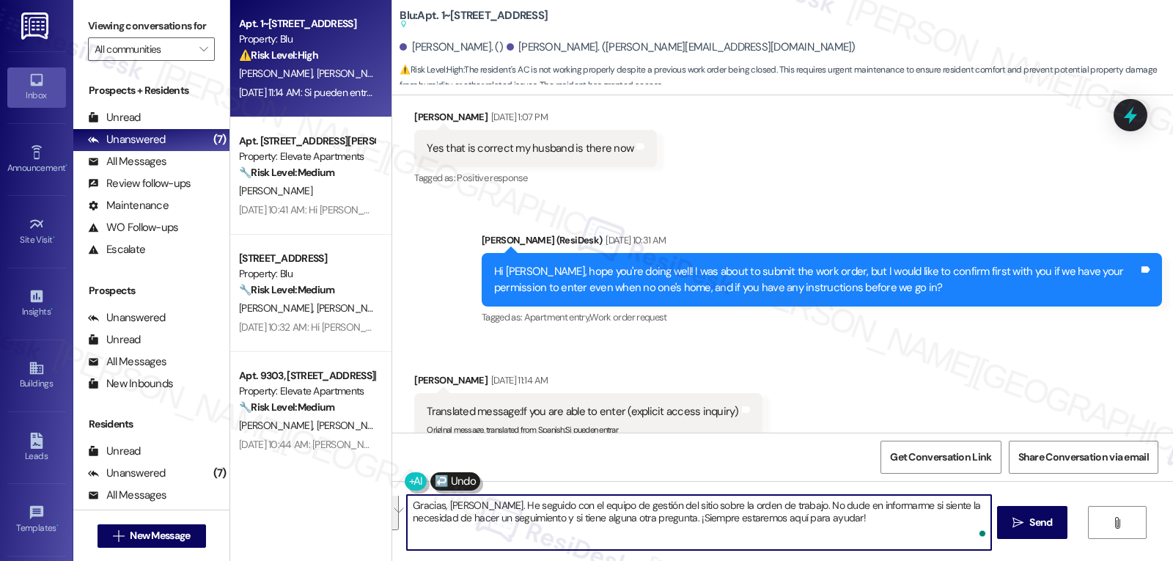
scroll to position [0, 0]
type textarea "Gracias, [PERSON_NAME]. He seguido con el equipo de gestión del sitio sobre la …"
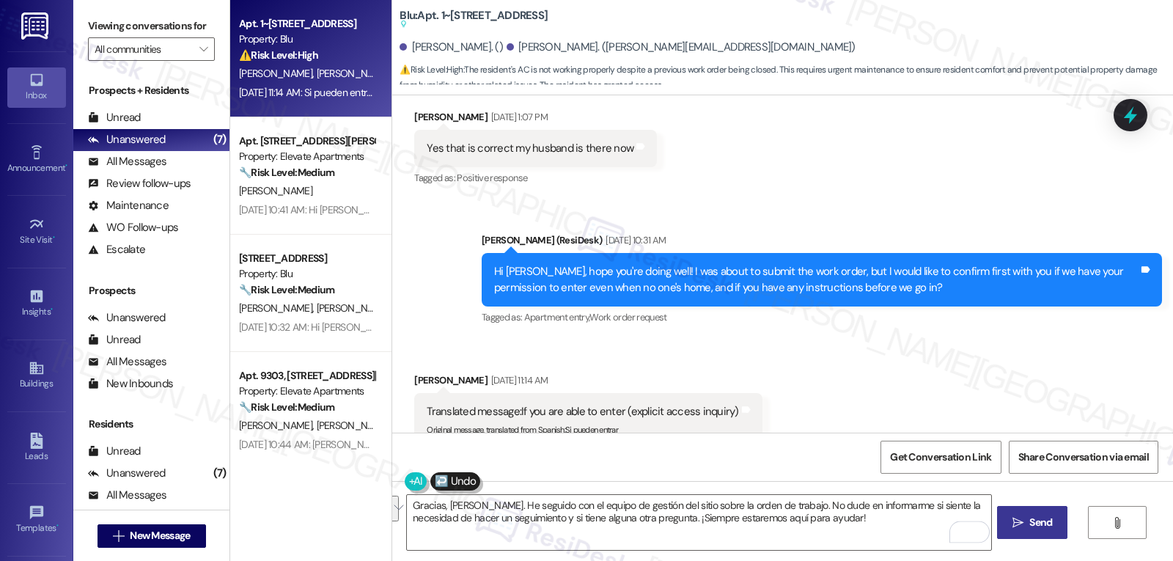
click at [1046, 523] on span "Send" at bounding box center [1041, 522] width 23 height 15
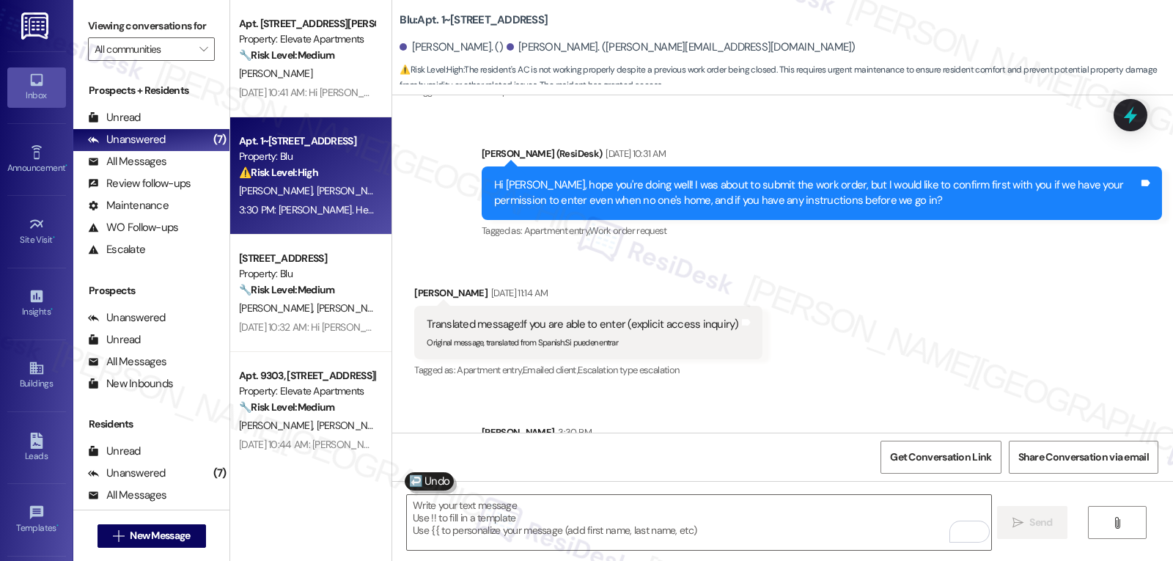
scroll to position [4270, 0]
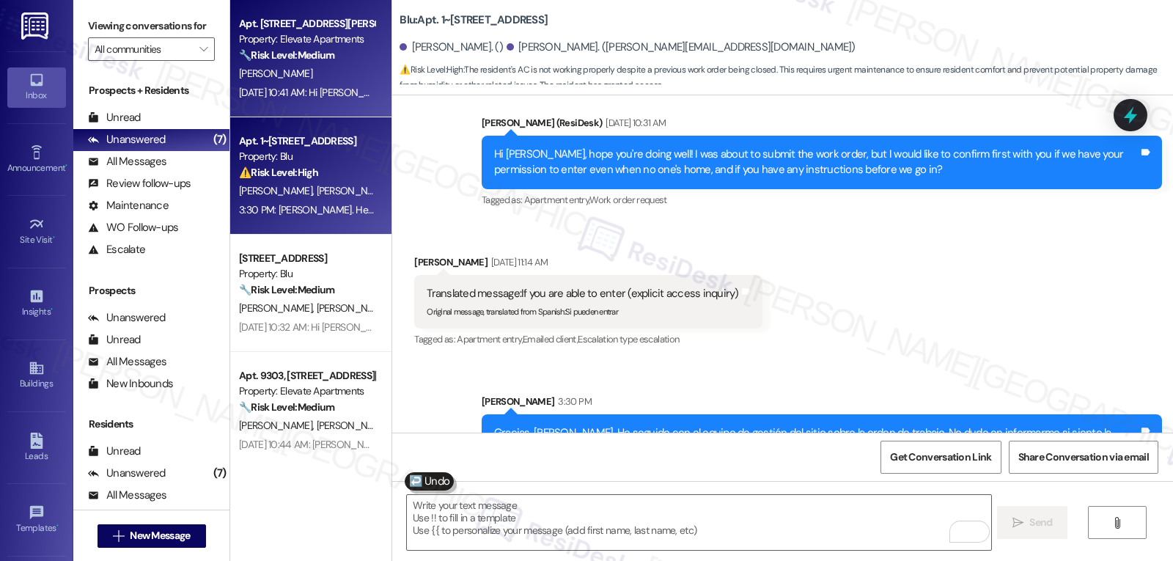
click at [284, 82] on div "[PERSON_NAME]" at bounding box center [307, 74] width 139 height 18
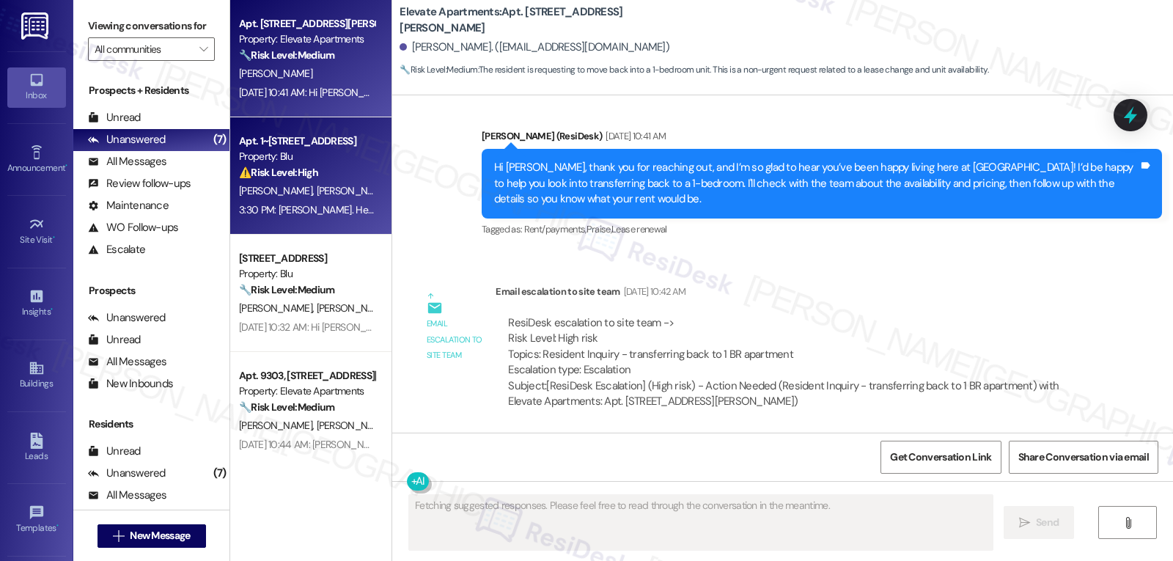
scroll to position [3546, 0]
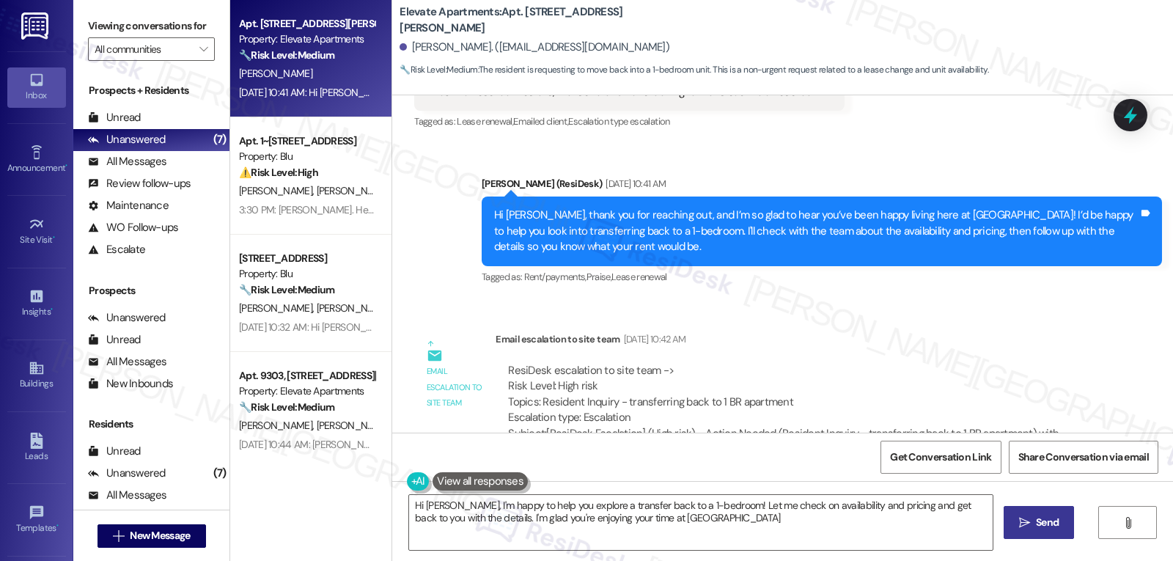
type textarea "Hi [PERSON_NAME], I'm happy to help you explore a transfer back to a 1-bedroom!…"
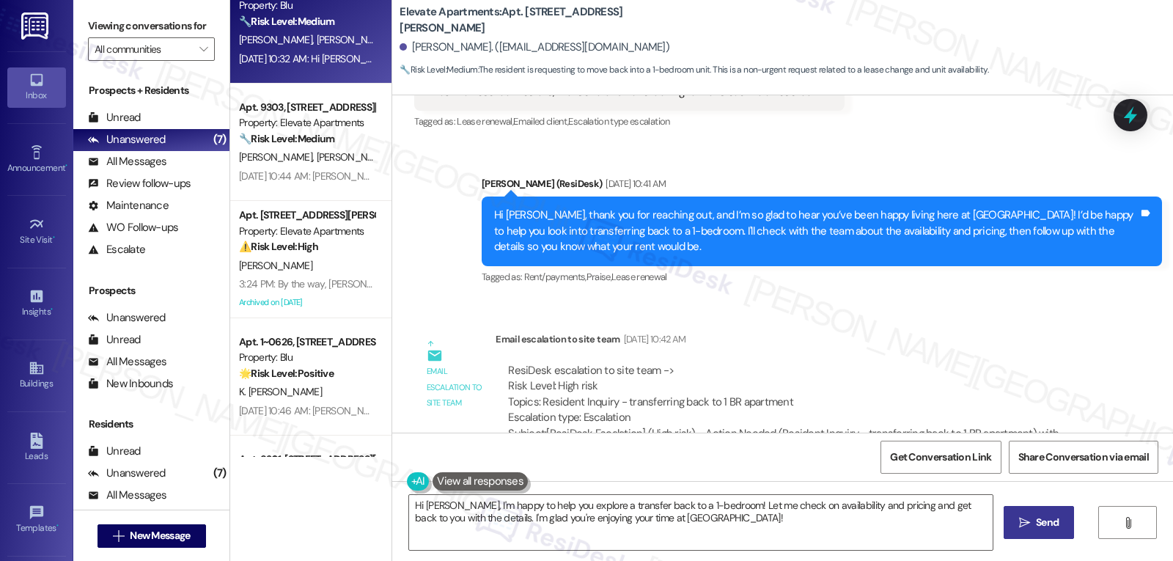
scroll to position [293, 0]
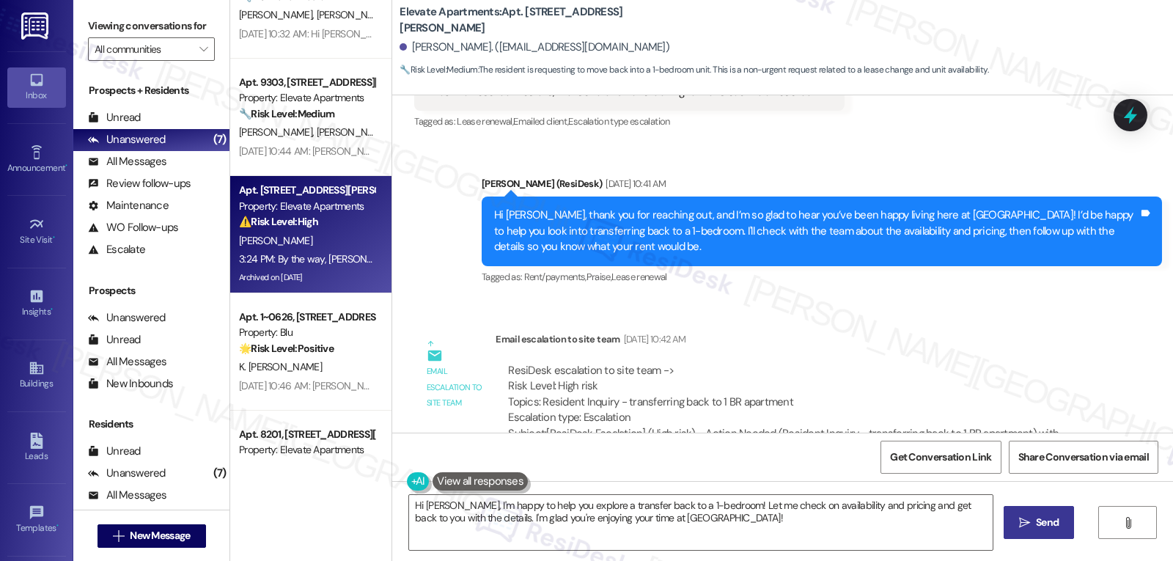
click at [278, 247] on div "[PERSON_NAME]" at bounding box center [307, 241] width 139 height 18
type textarea "Fetching suggested responses. Please feel free to read through the conversation…"
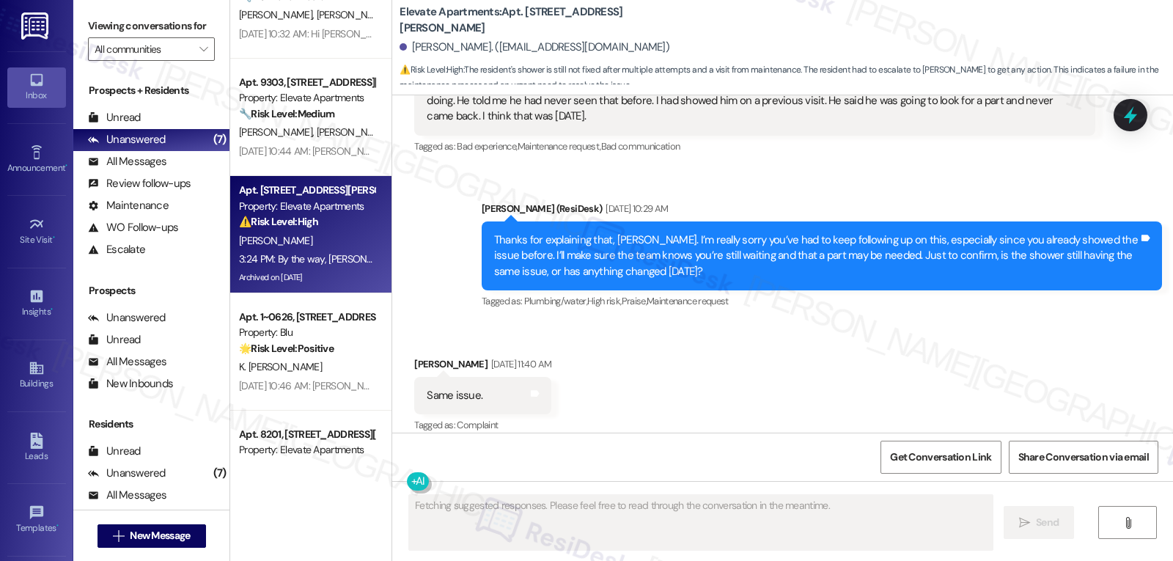
scroll to position [20156, 0]
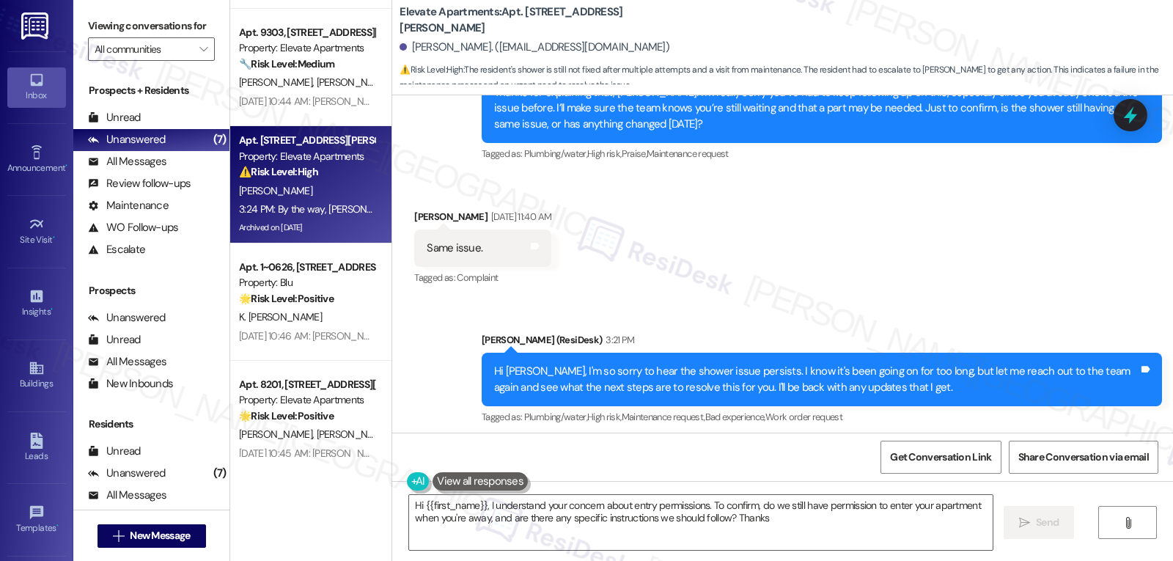
type textarea "Hi {{first_name}}, I understand your concern about entry permissions. To confir…"
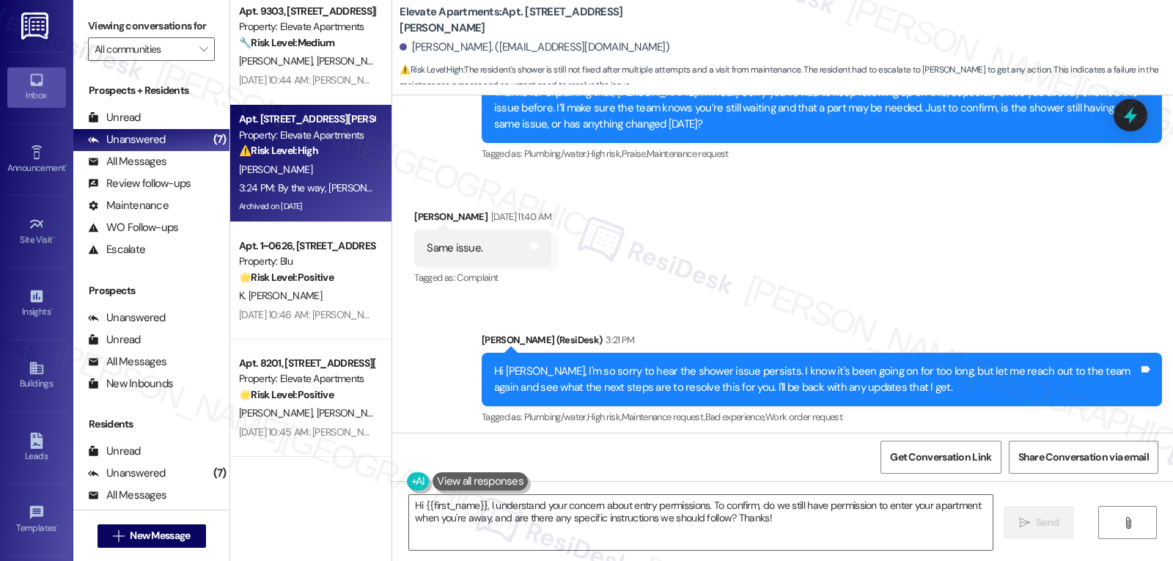
scroll to position [0, 0]
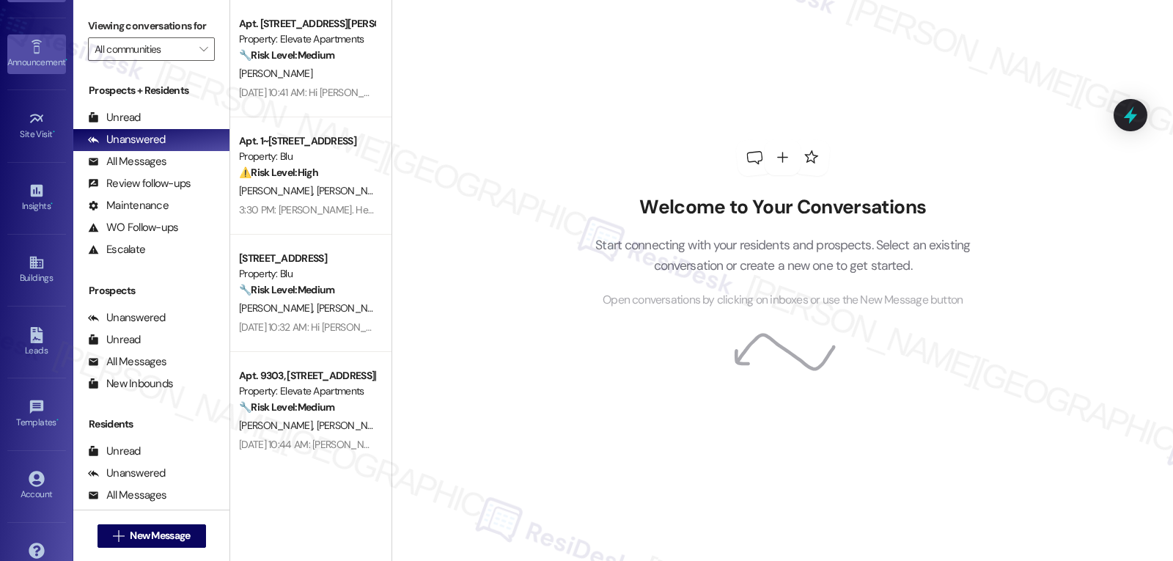
scroll to position [139, 0]
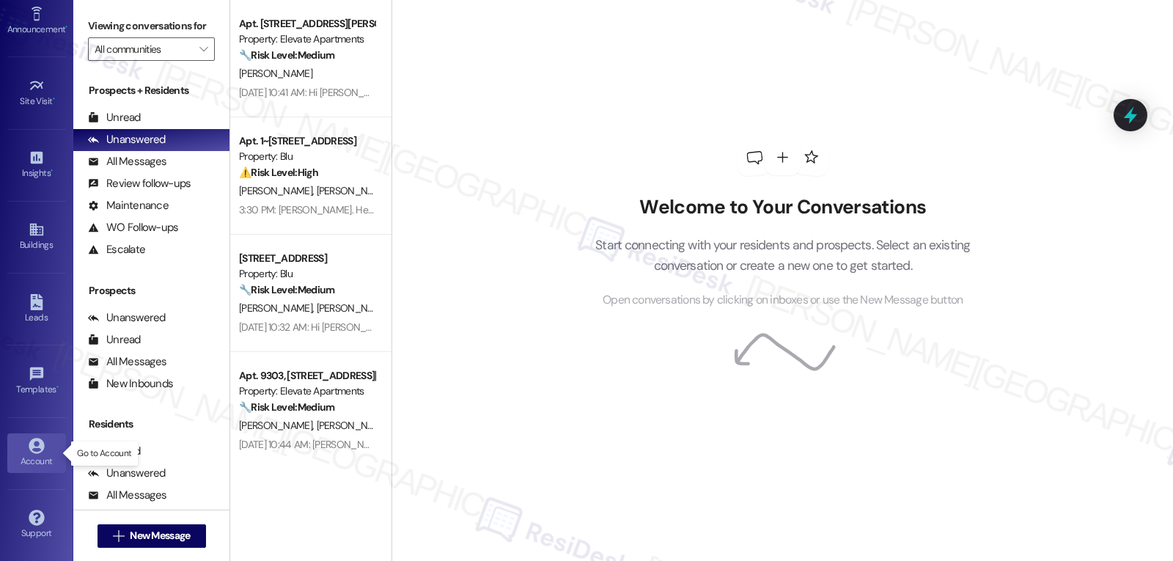
click at [29, 453] on icon at bounding box center [37, 446] width 16 height 16
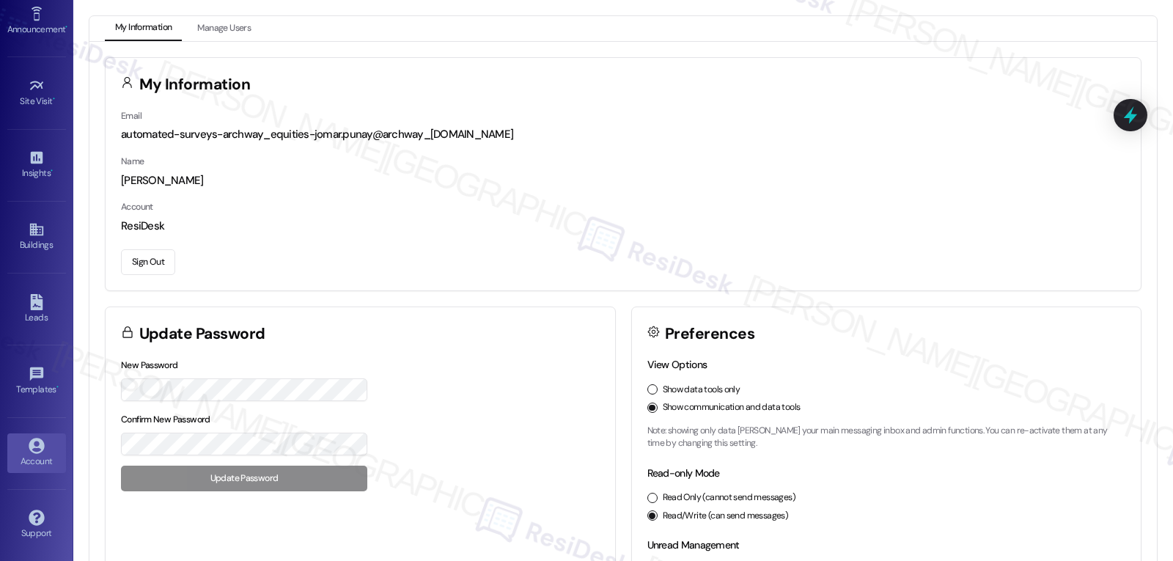
click at [144, 261] on button "Sign Out" at bounding box center [148, 262] width 54 height 26
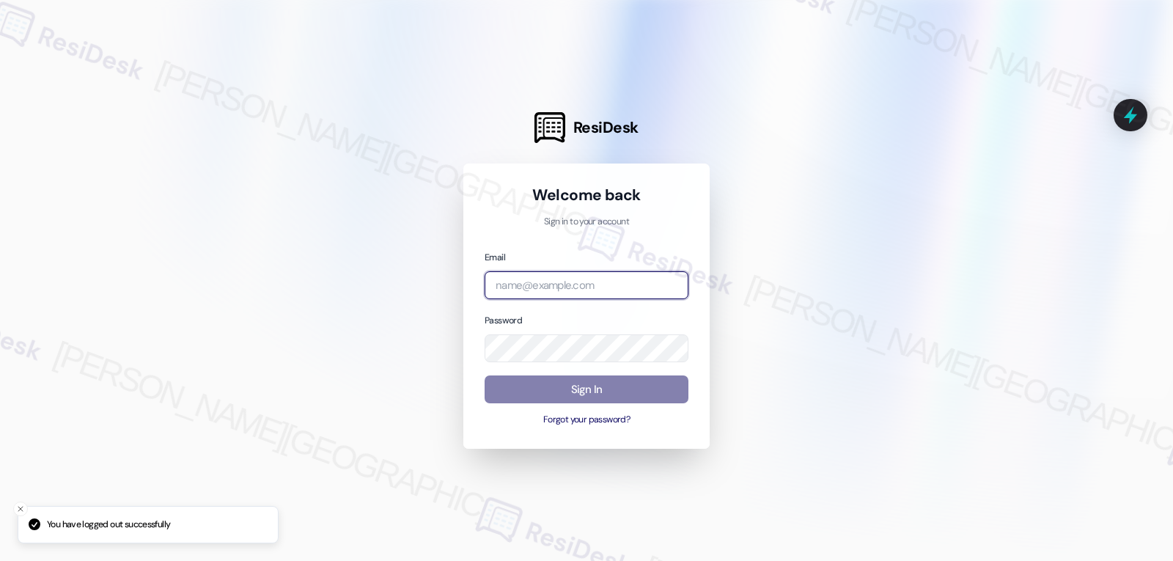
click at [589, 285] on input "email" at bounding box center [587, 285] width 204 height 29
click at [541, 290] on input "email" at bounding box center [587, 285] width 204 height 29
paste input "automated-surveys-gsa-jomar.punay@gsa.com"
type input "automated-surveys-gsa-jomar.punay@gsa.com"
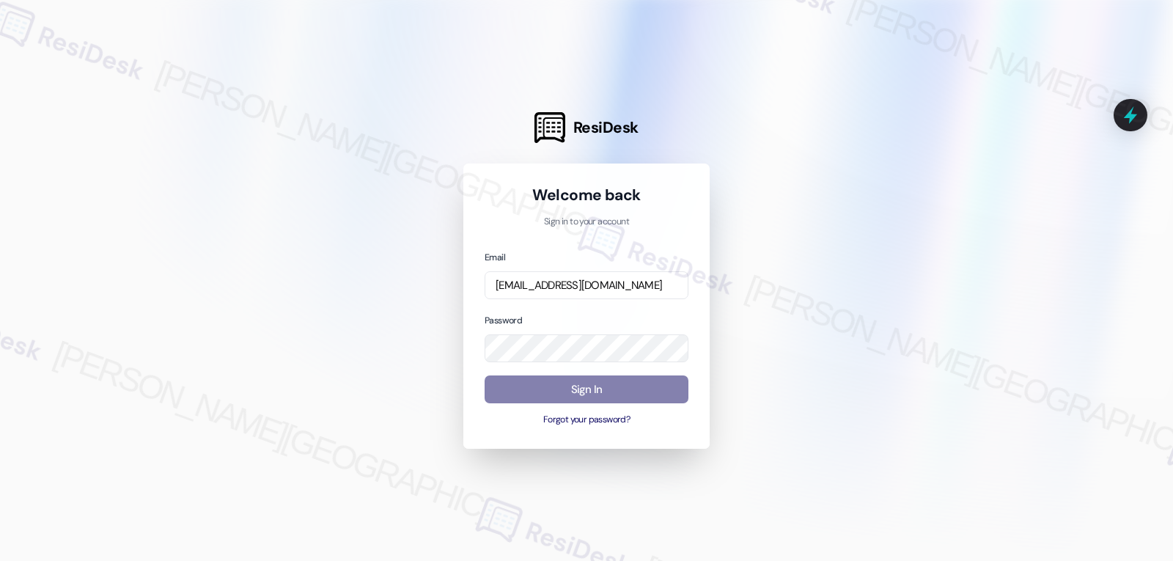
scroll to position [0, 0]
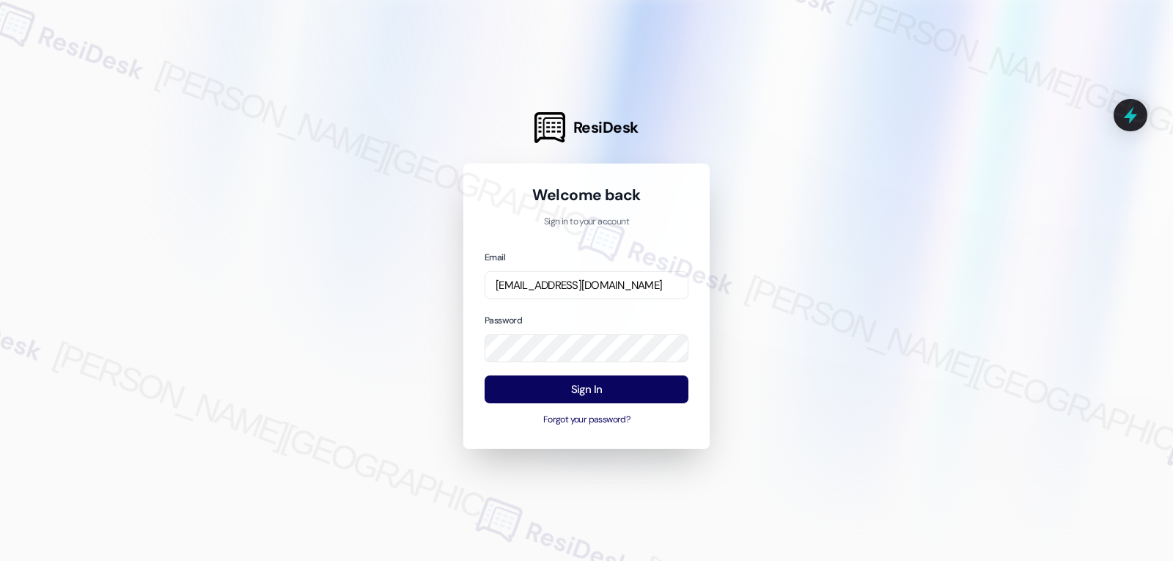
click at [562, 322] on div "Password" at bounding box center [587, 337] width 204 height 51
click at [601, 398] on button "Sign In" at bounding box center [587, 390] width 204 height 29
